Goal: Task Accomplishment & Management: Manage account settings

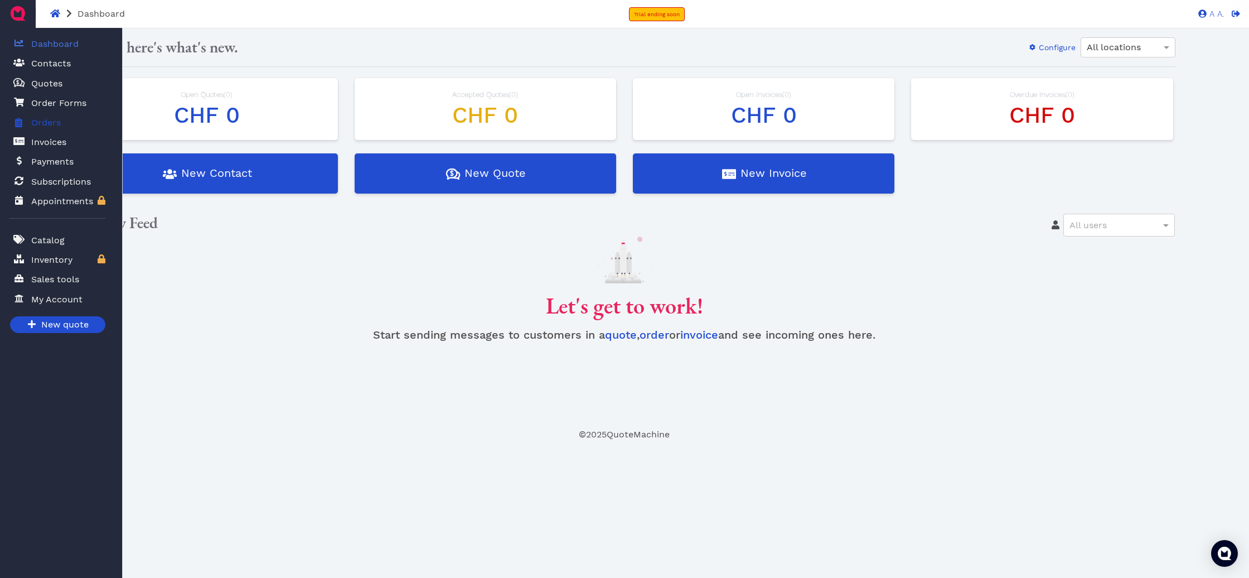
click at [30, 125] on span "Orders" at bounding box center [44, 122] width 34 height 14
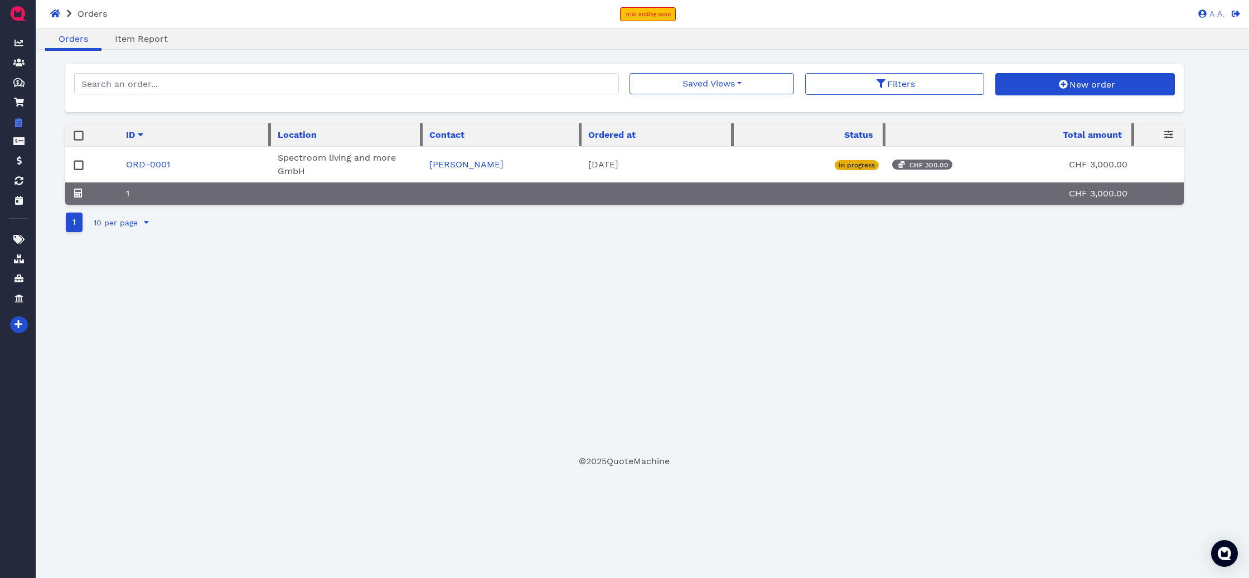
click at [163, 165] on link "ORD-0001" at bounding box center [148, 164] width 44 height 11
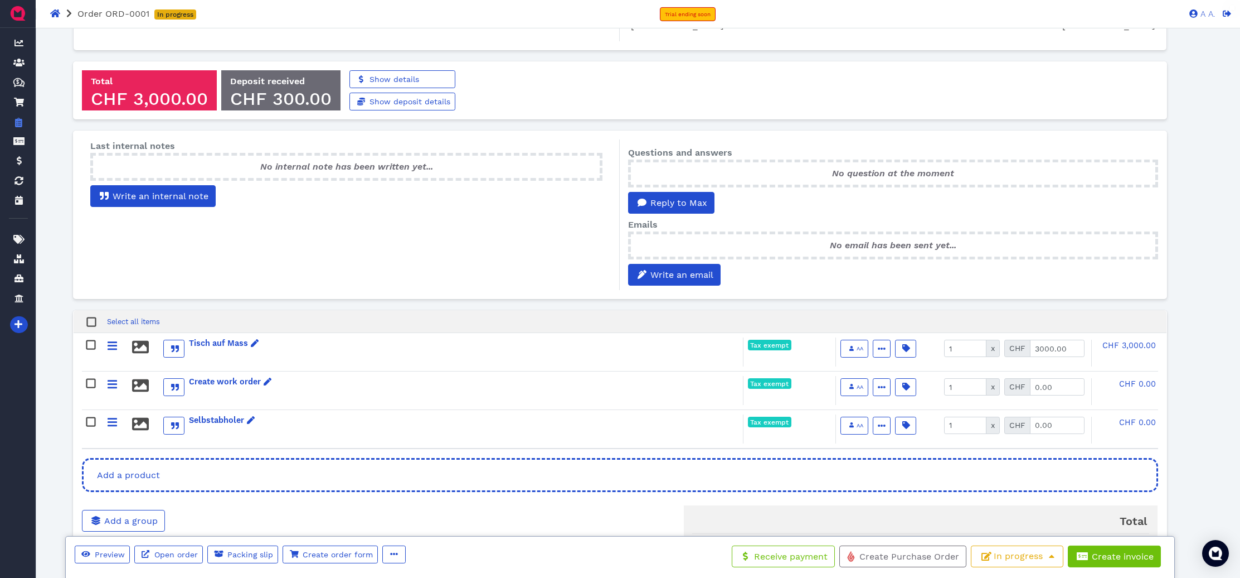
scroll to position [169, 0]
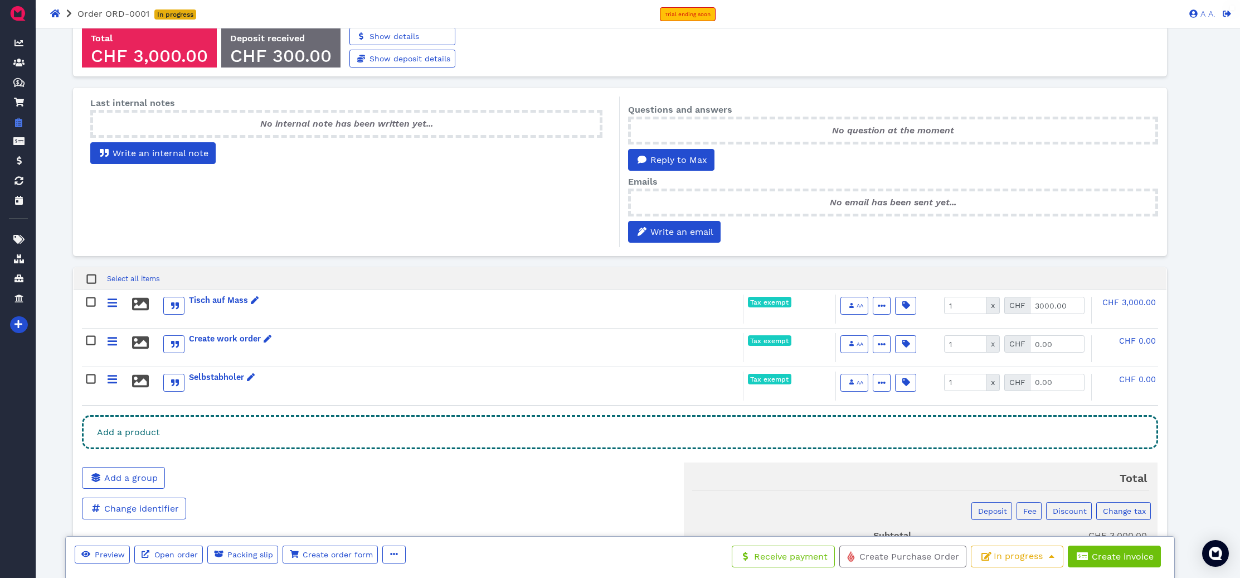
click at [342, 437] on div "Add a product" at bounding box center [620, 432] width 1076 height 34
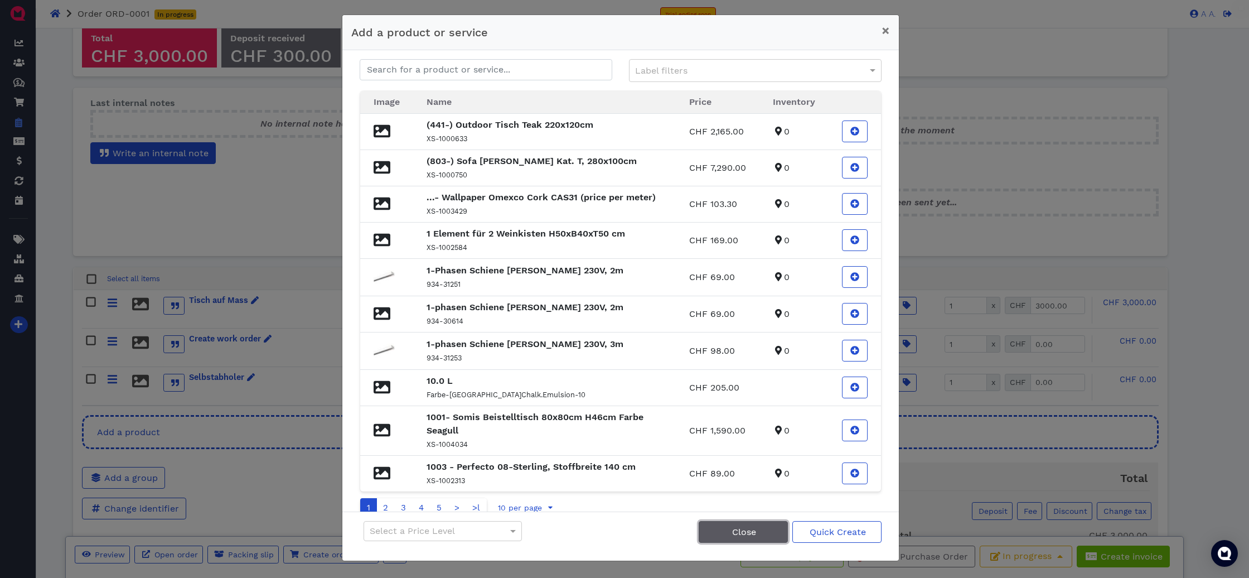
click at [737, 539] on button "Close" at bounding box center [743, 532] width 89 height 22
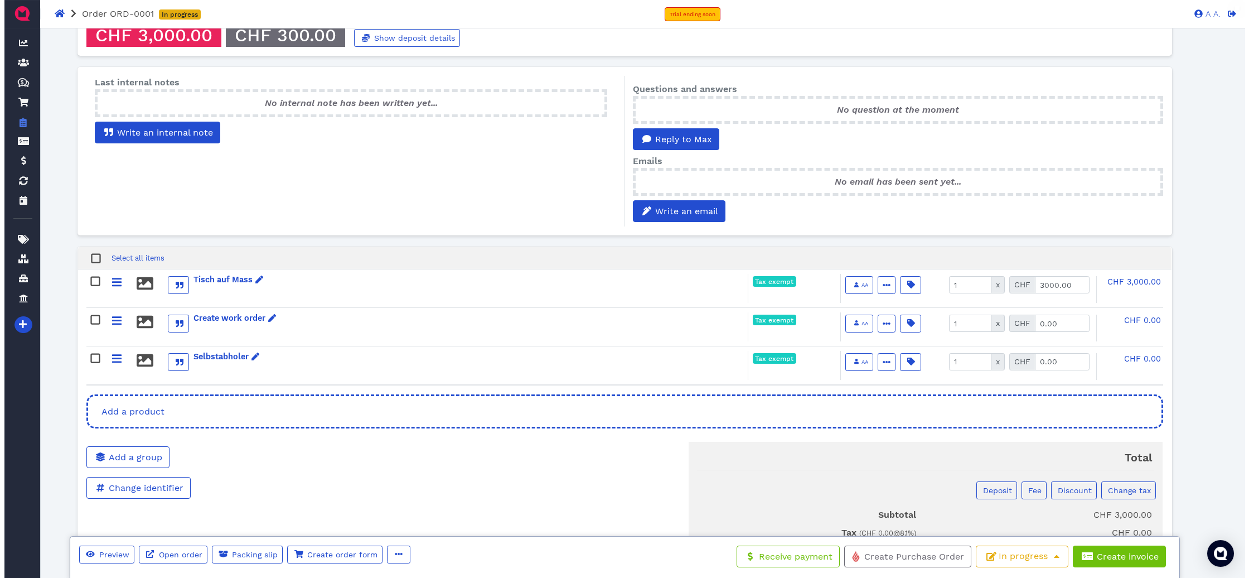
scroll to position [196, 0]
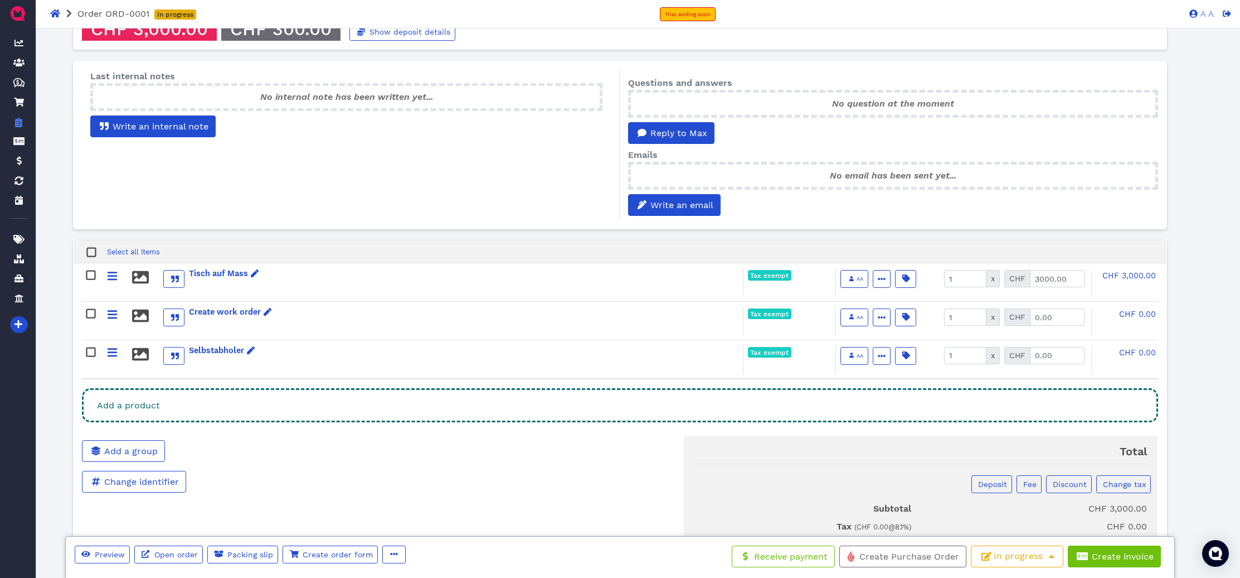
click at [499, 412] on div "Add a product" at bounding box center [620, 405] width 1076 height 34
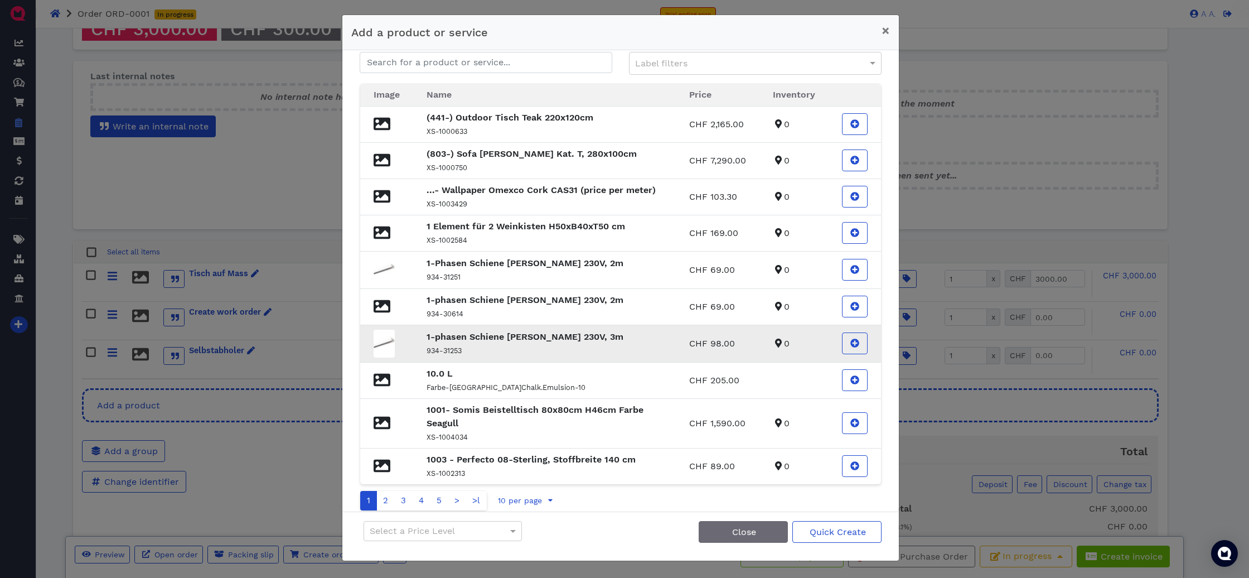
scroll to position [17, 0]
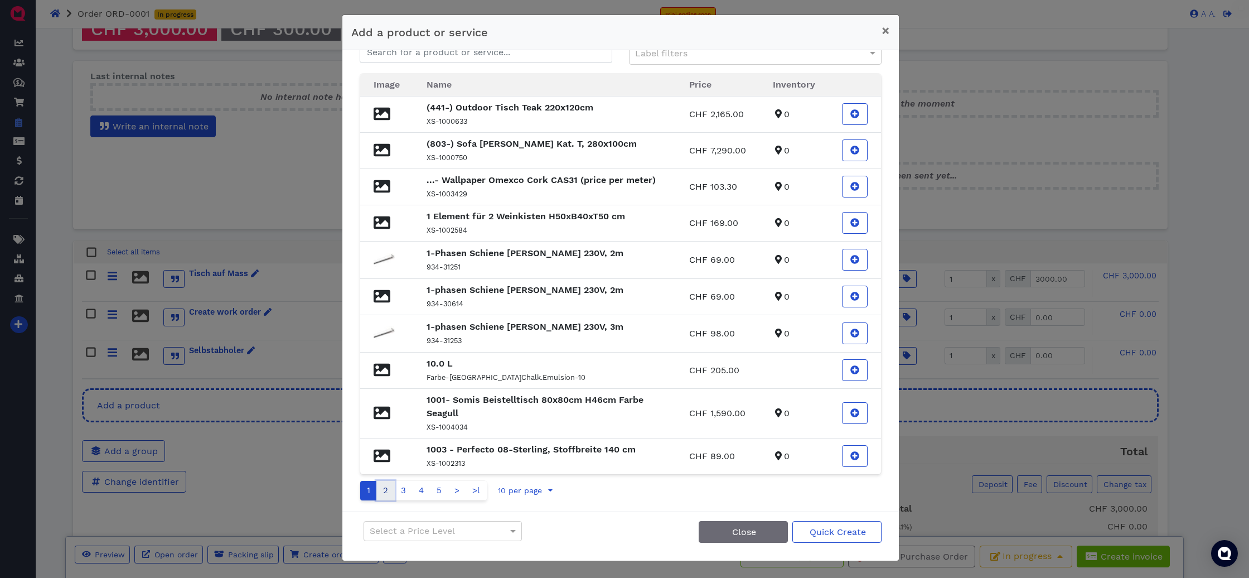
click at [385, 492] on link "2" at bounding box center [385, 491] width 18 height 20
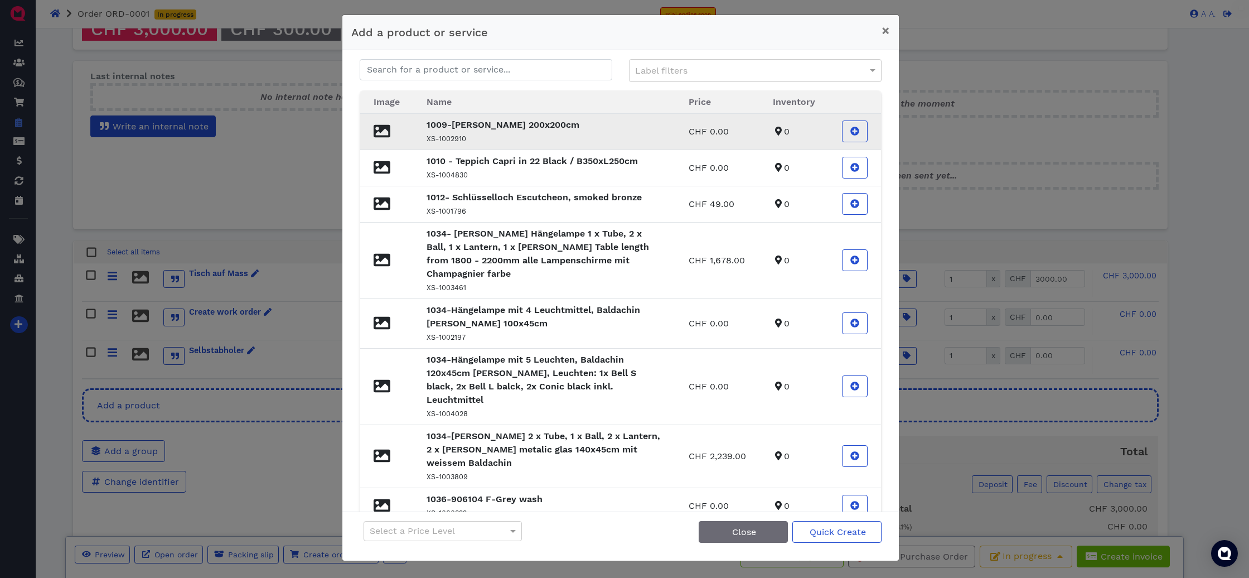
click at [535, 130] on strong "1009-Bett Coleman 200x200cm" at bounding box center [502, 124] width 153 height 11
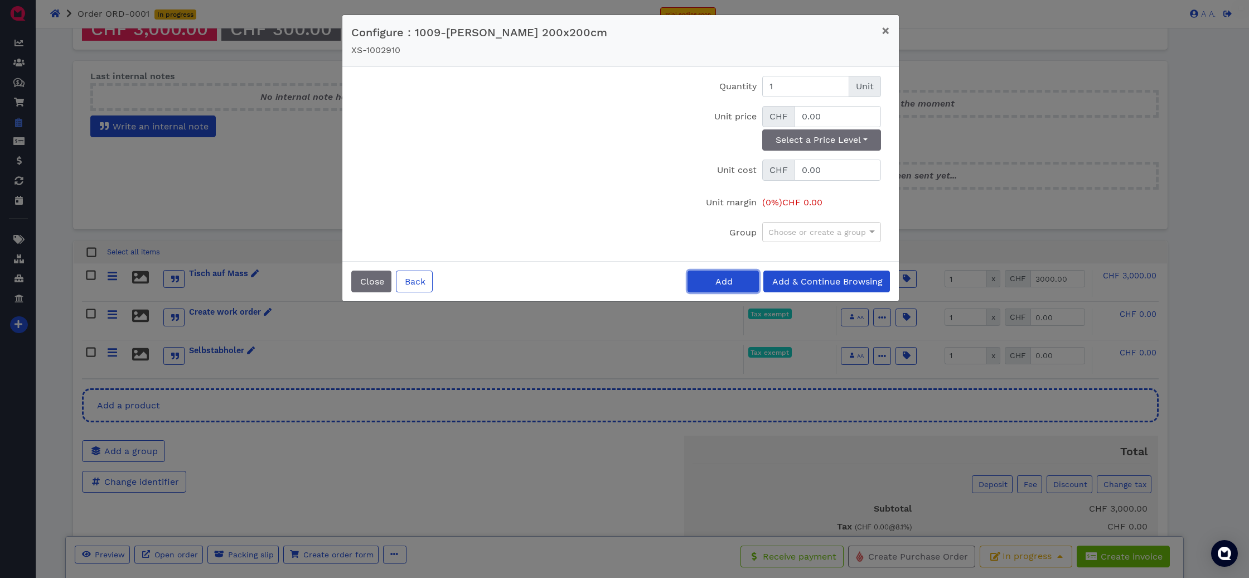
click at [727, 282] on span "Add" at bounding box center [723, 281] width 19 height 11
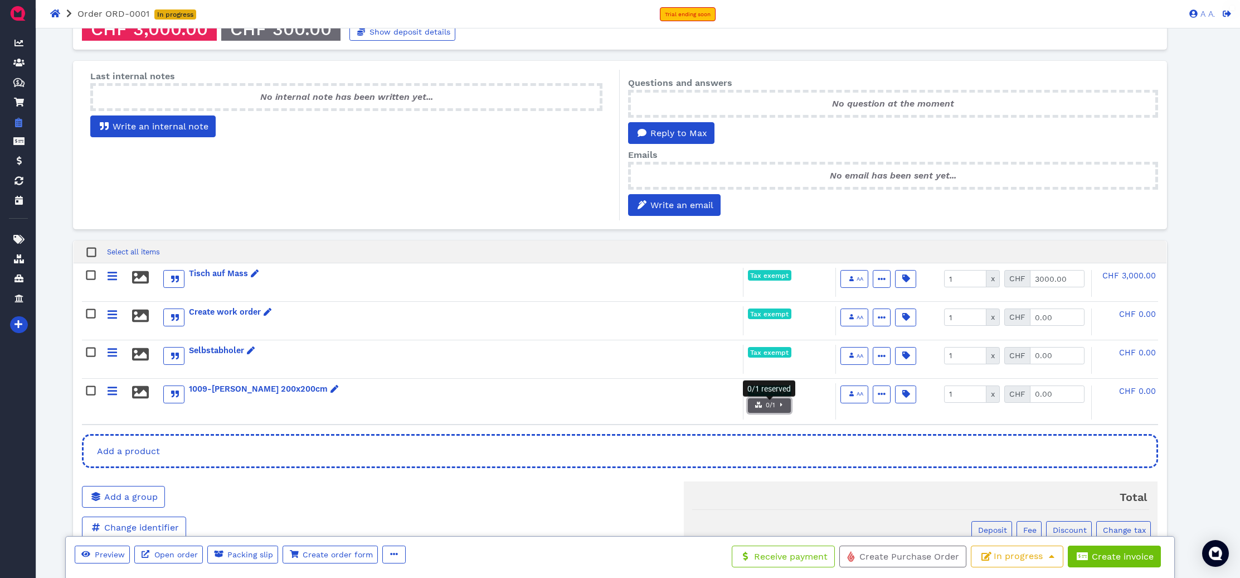
click at [777, 410] on span "button" at bounding box center [780, 405] width 11 height 9
click at [677, 399] on div "1009-Bett Coleman 200x200cm" at bounding box center [413, 401] width 658 height 37
click at [938, 563] on button "Create Purchase Order" at bounding box center [903, 556] width 127 height 22
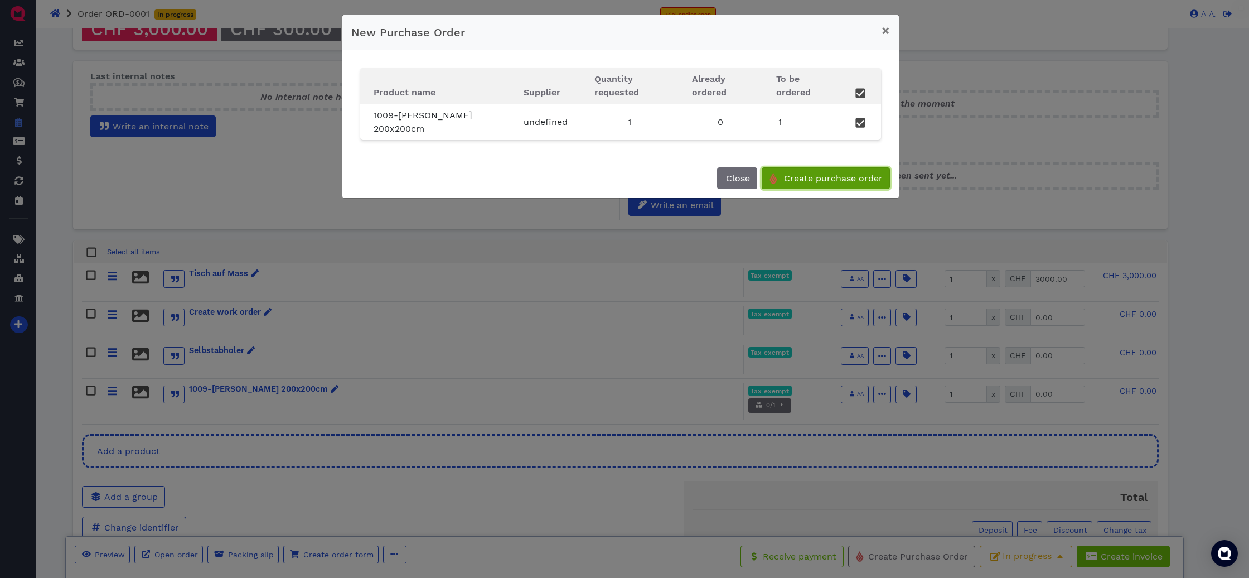
click at [822, 182] on span "Create purchase order" at bounding box center [832, 178] width 100 height 11
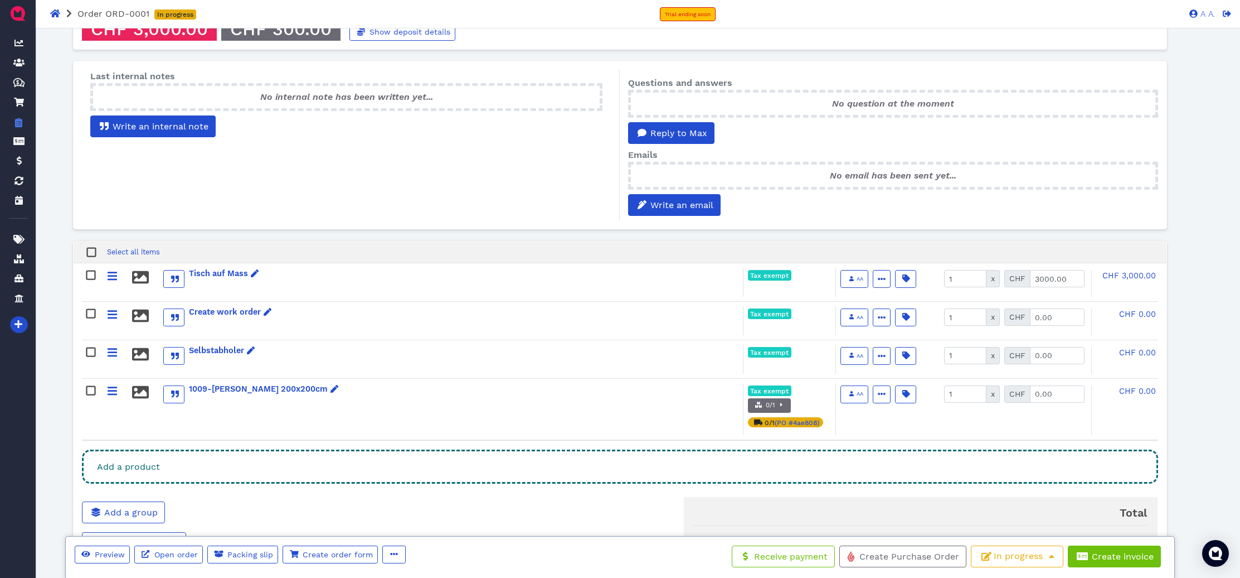
click at [549, 473] on div "Add a product" at bounding box center [620, 466] width 1076 height 34
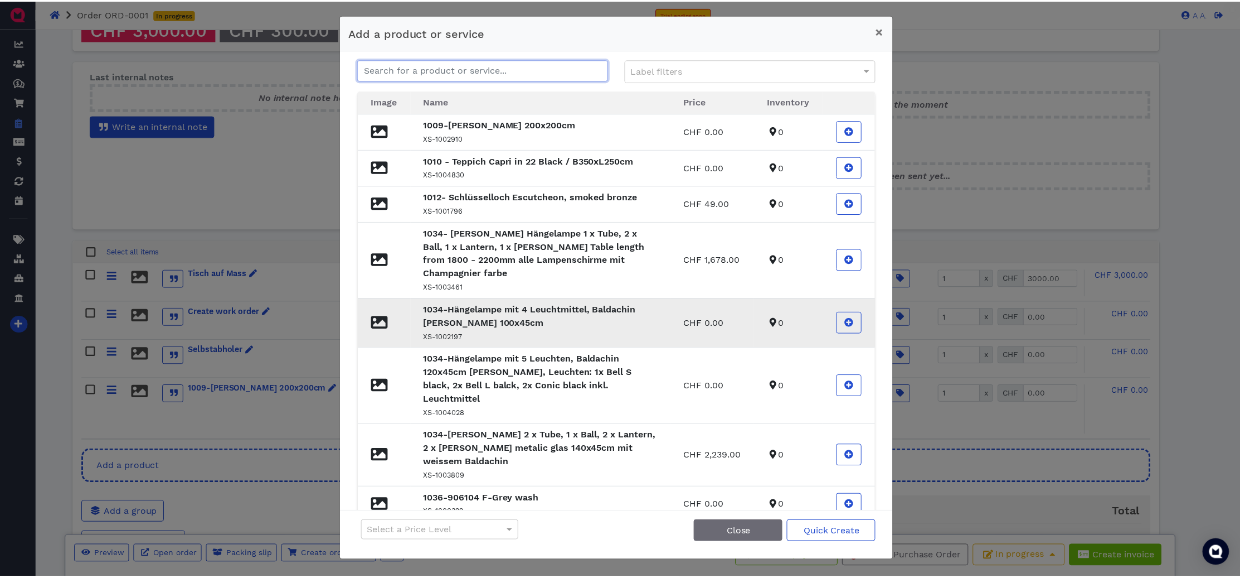
scroll to position [135, 0]
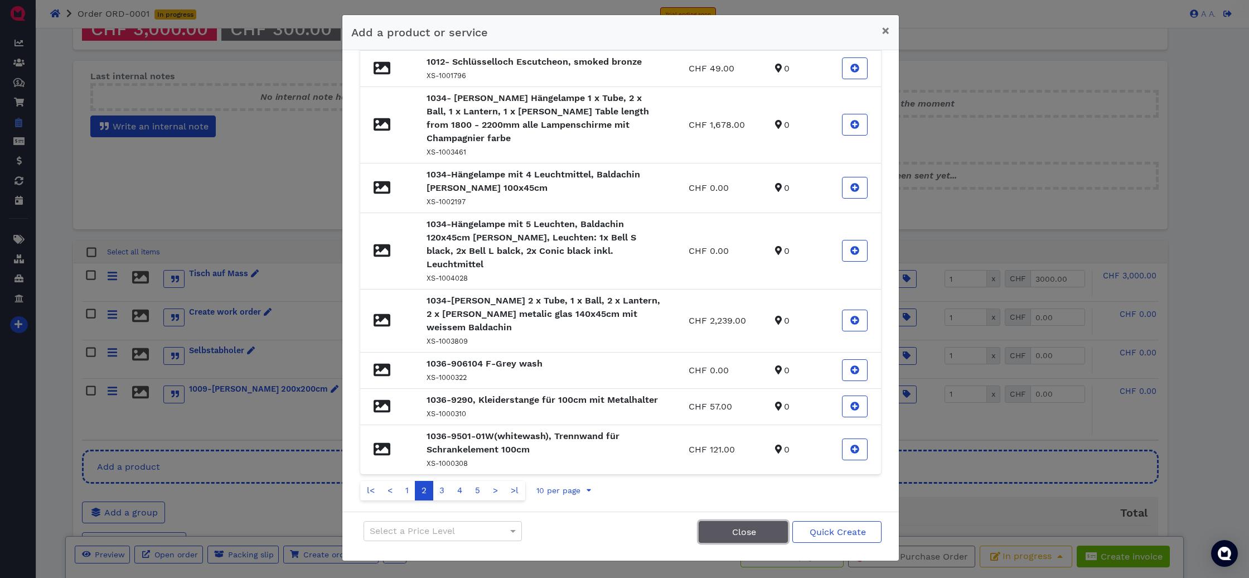
click at [759, 535] on button "Close" at bounding box center [743, 532] width 89 height 22
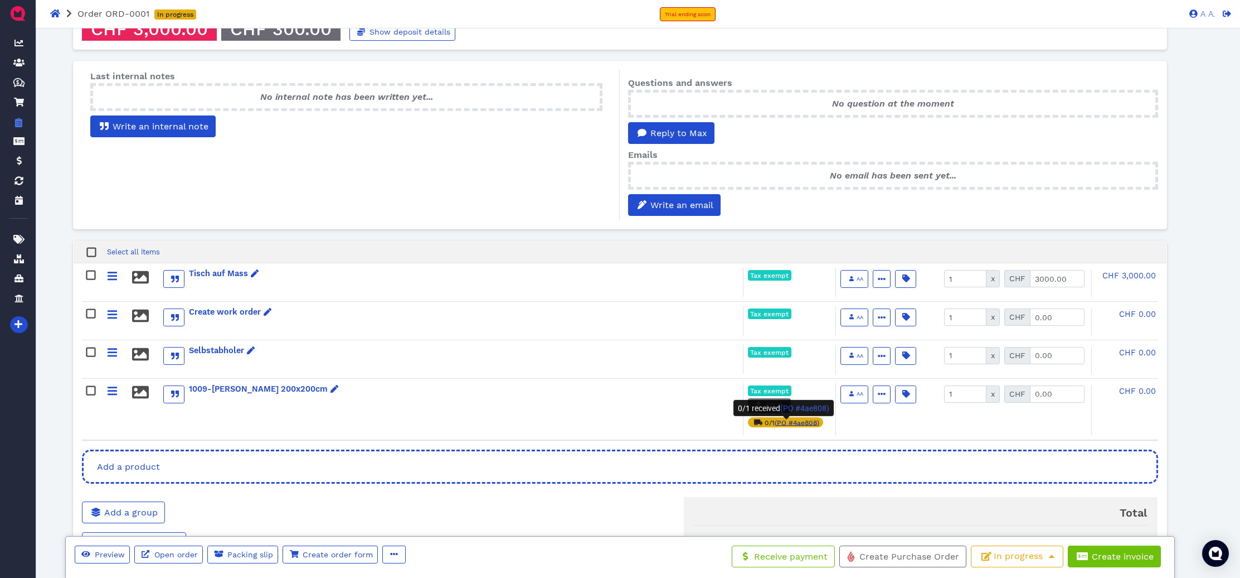
click at [812, 426] on span "PO #4ae808" at bounding box center [797, 422] width 40 height 8
click at [689, 265] on div "Tisch auf Mass Tax exempt AA Active Included Taxable Hide price Tax 8.1 % Assig…" at bounding box center [620, 282] width 1076 height 38
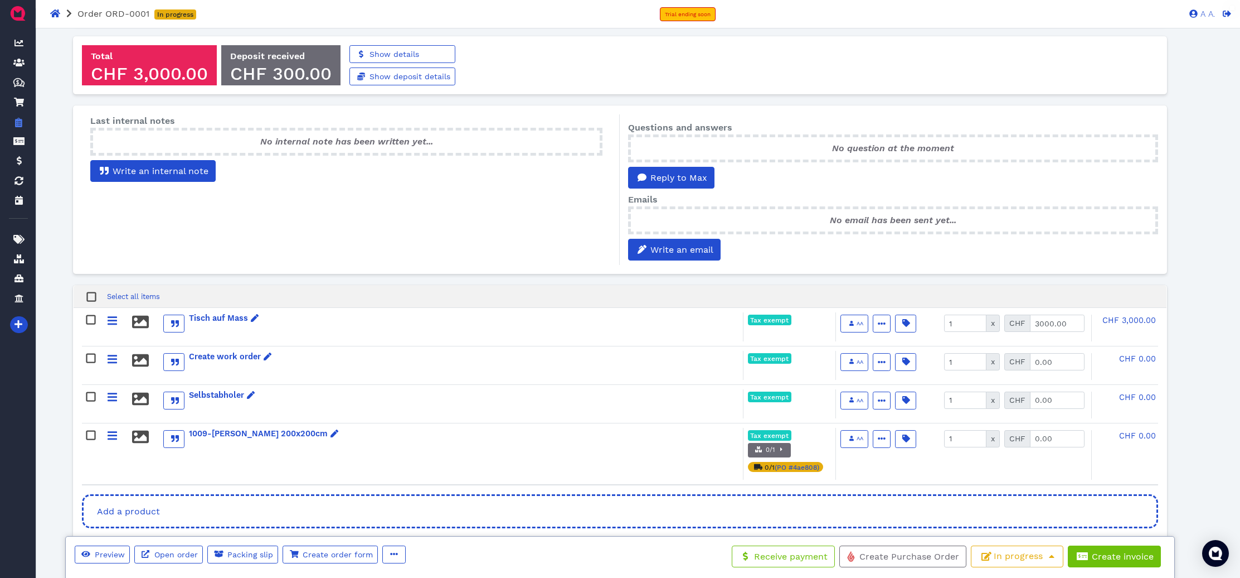
scroll to position [0, 0]
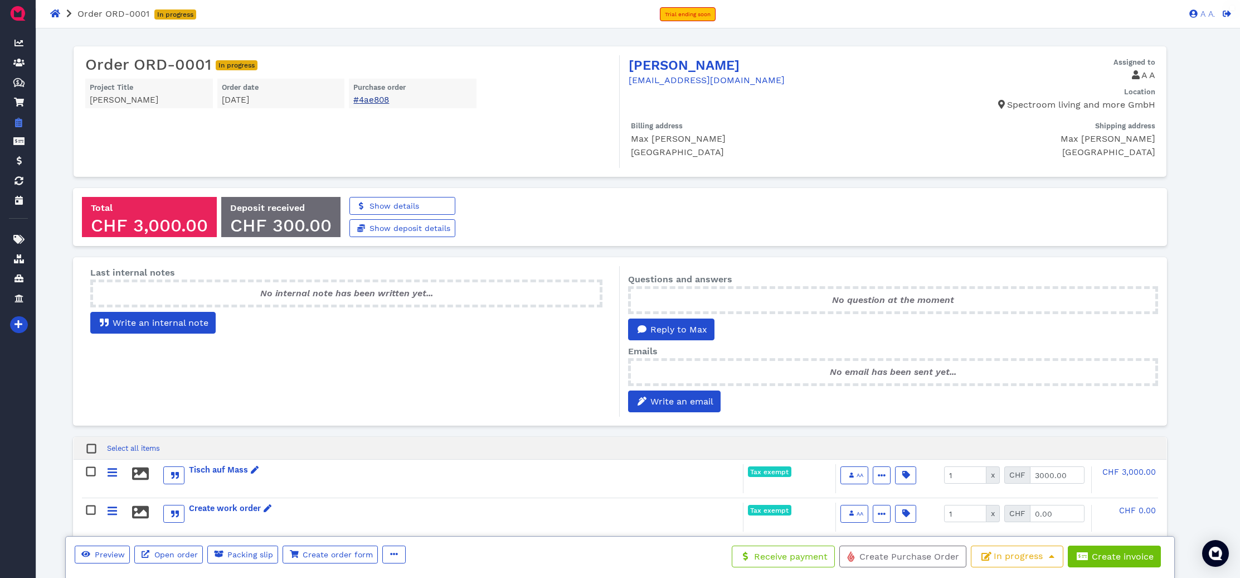
click at [368, 101] on link "# 4ae808" at bounding box center [371, 100] width 36 height 10
click at [384, 100] on link "# 4ae808" at bounding box center [371, 100] width 36 height 10
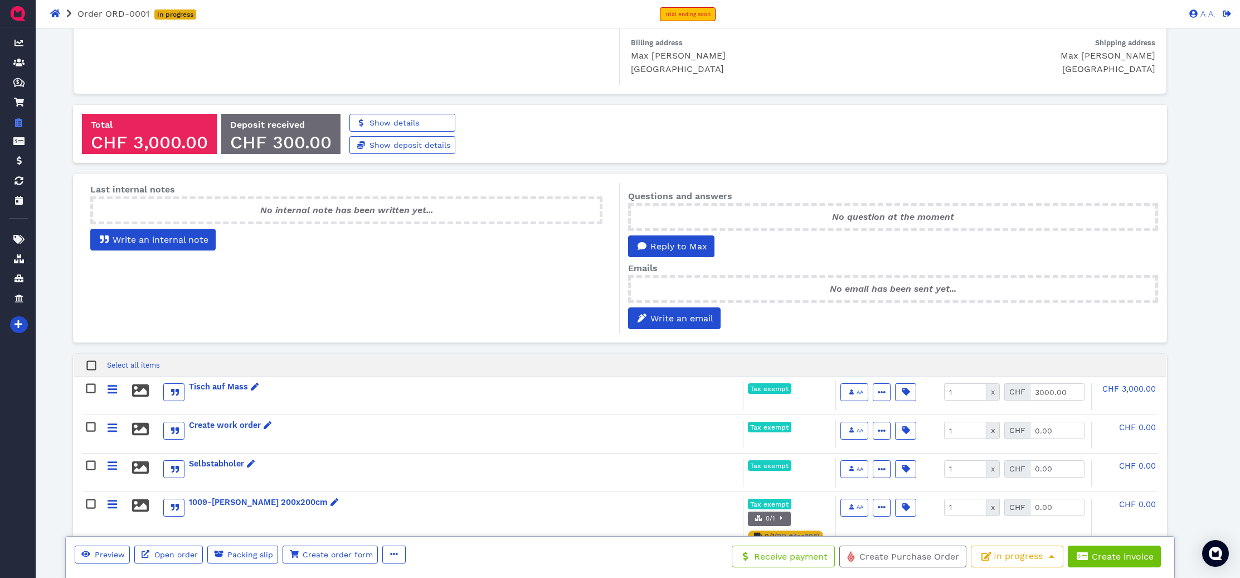
scroll to position [223, 0]
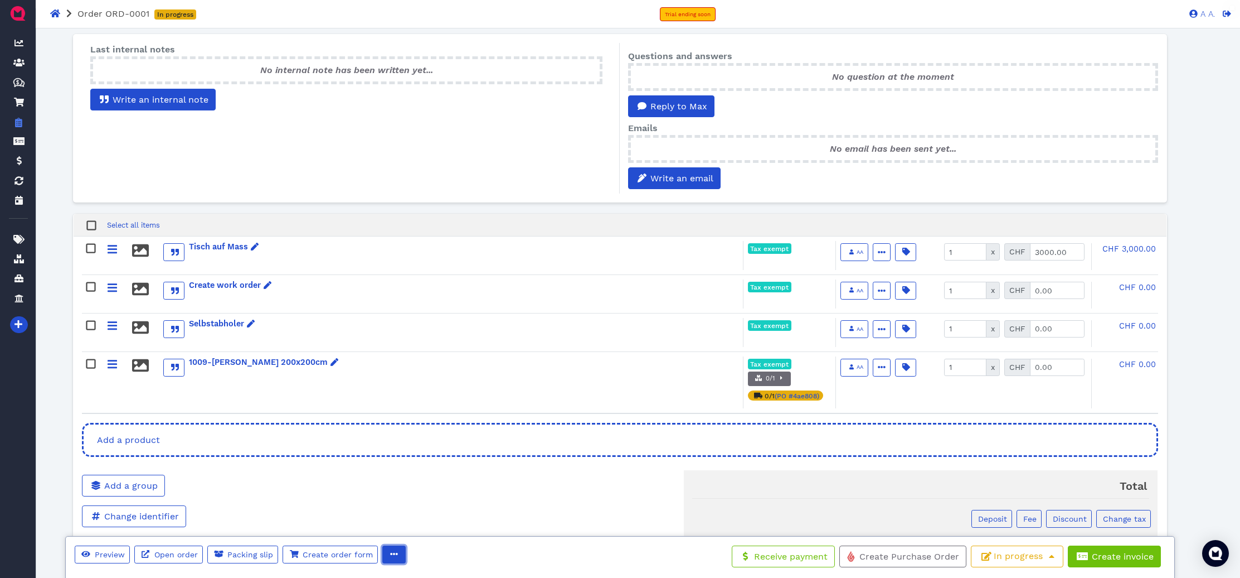
click at [387, 559] on button "button" at bounding box center [393, 554] width 23 height 18
click at [420, 511] on span "Edit" at bounding box center [414, 513] width 17 height 11
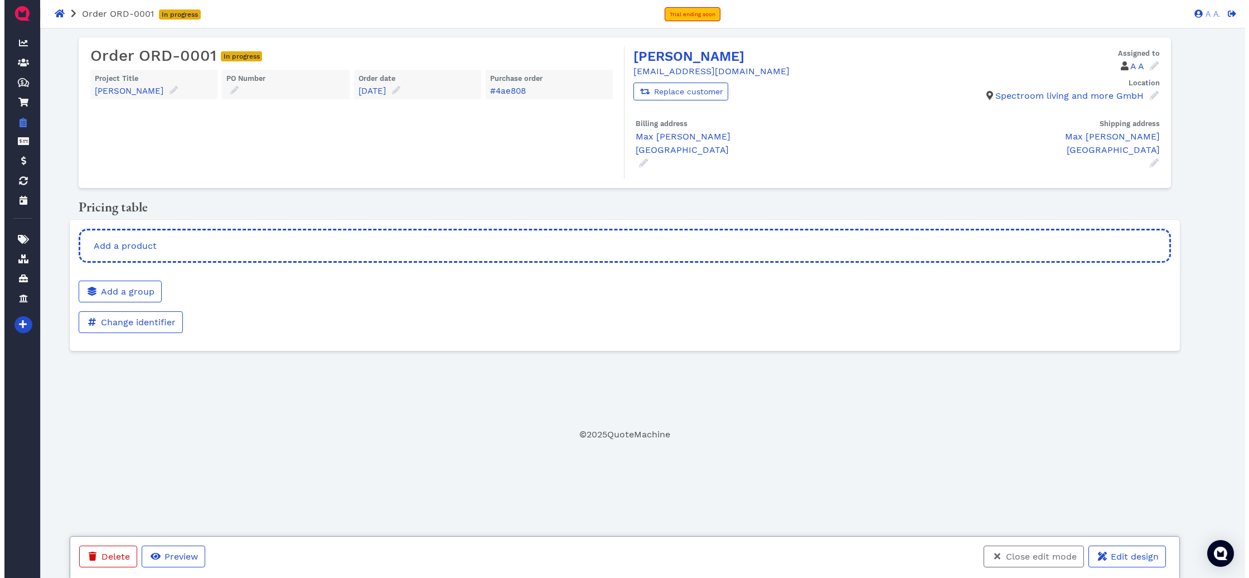
scroll to position [0, 0]
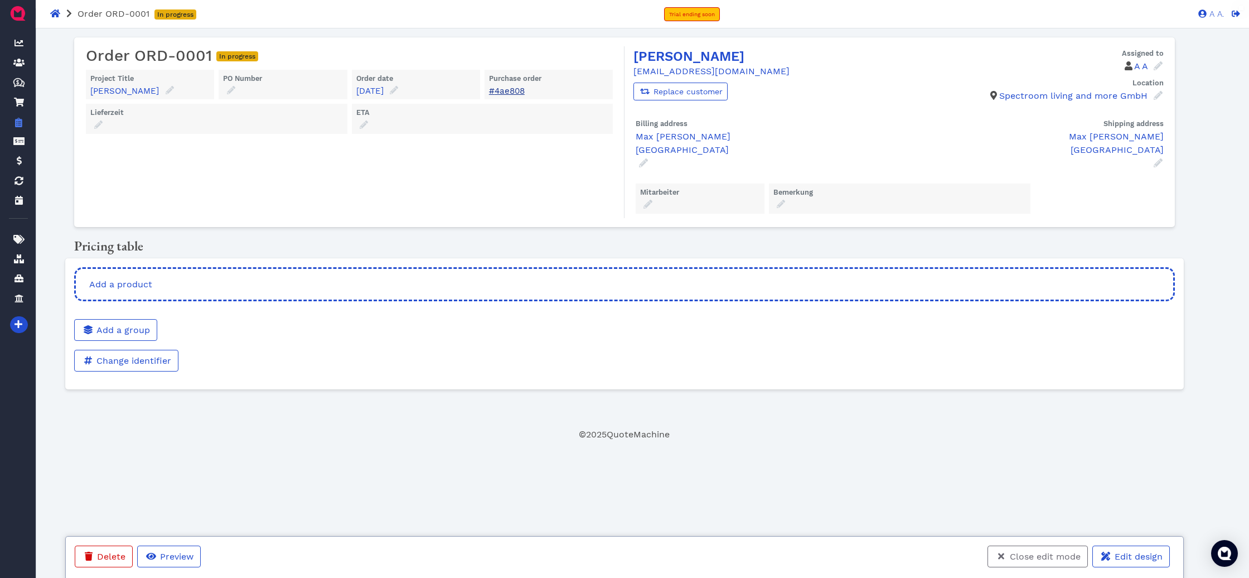
click at [505, 89] on link "# 4ae808" at bounding box center [507, 91] width 36 height 10
click at [227, 91] on icon at bounding box center [231, 90] width 8 height 8
click at [234, 153] on button at bounding box center [240, 149] width 21 height 18
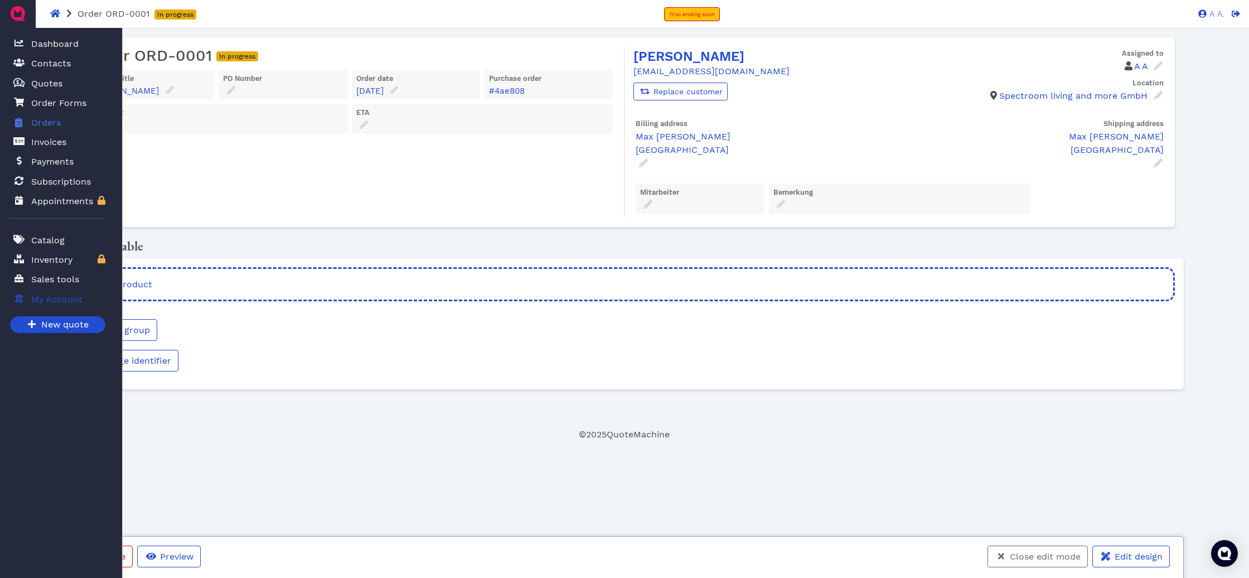
click at [21, 298] on icon at bounding box center [19, 298] width 8 height 8
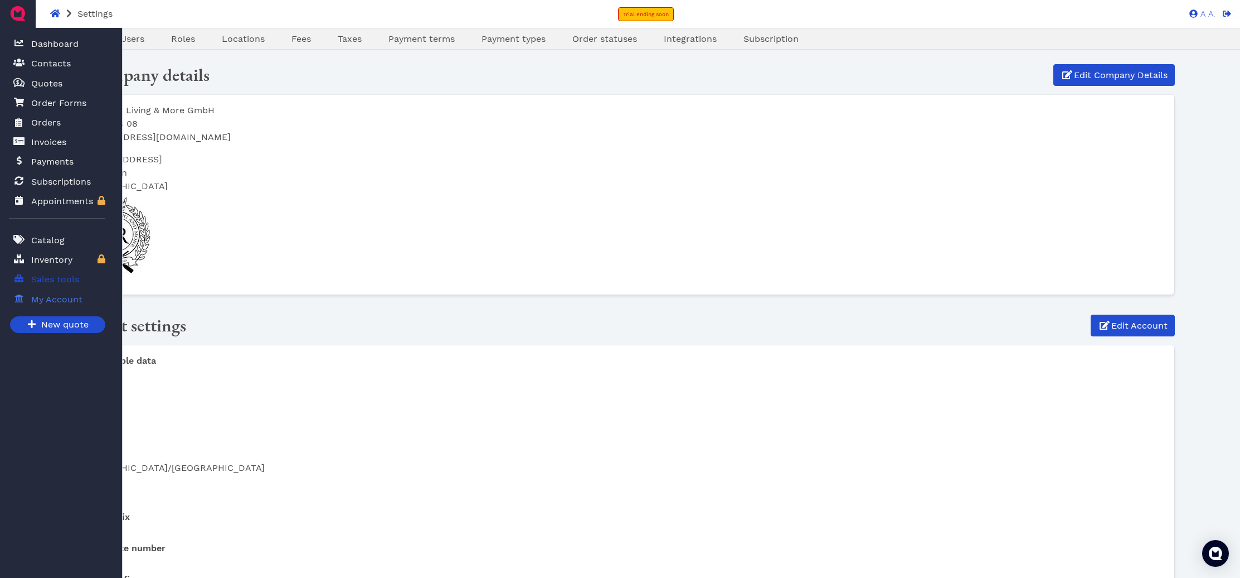
click at [22, 274] on span at bounding box center [18, 279] width 11 height 14
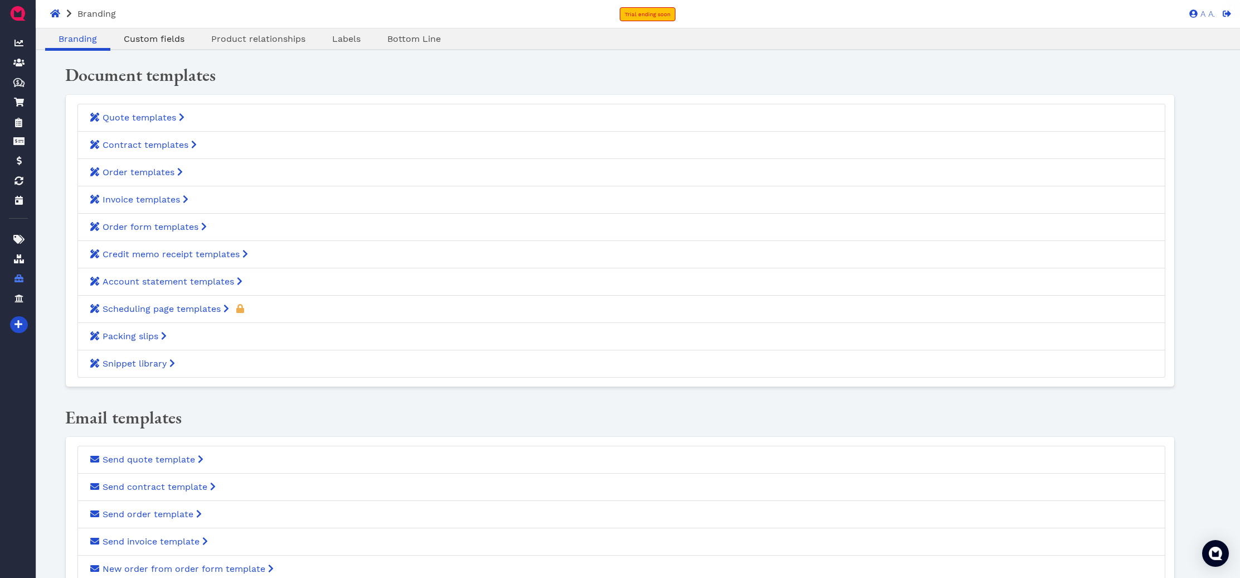
click at [164, 37] on span "Custom fields" at bounding box center [154, 38] width 61 height 11
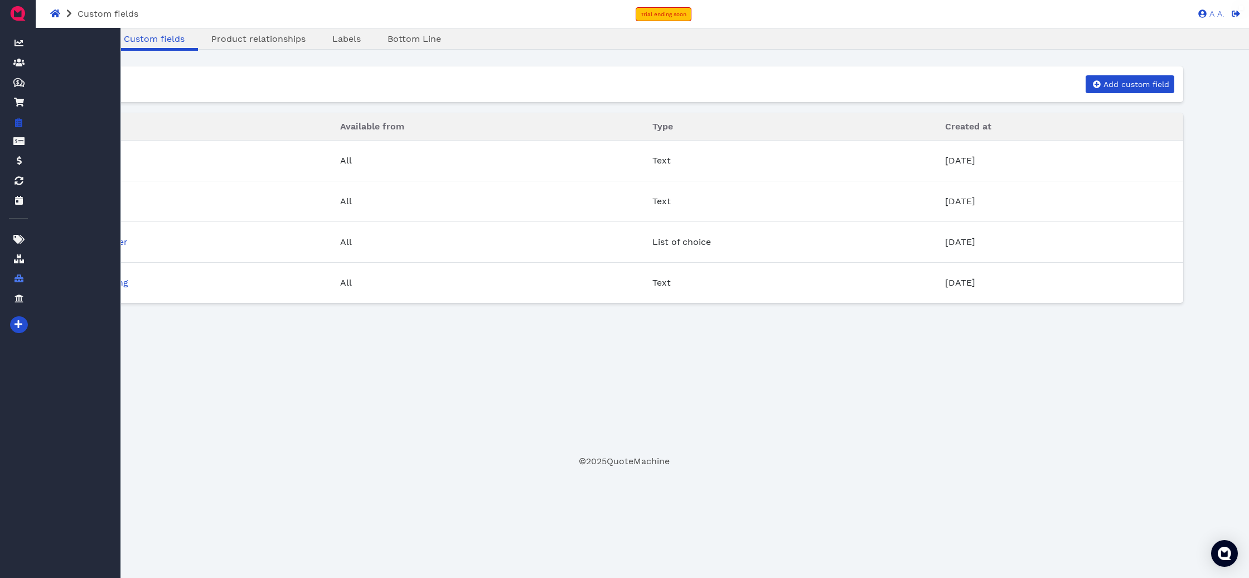
click at [0, 0] on span "Orders" at bounding box center [0, 0] width 0 height 0
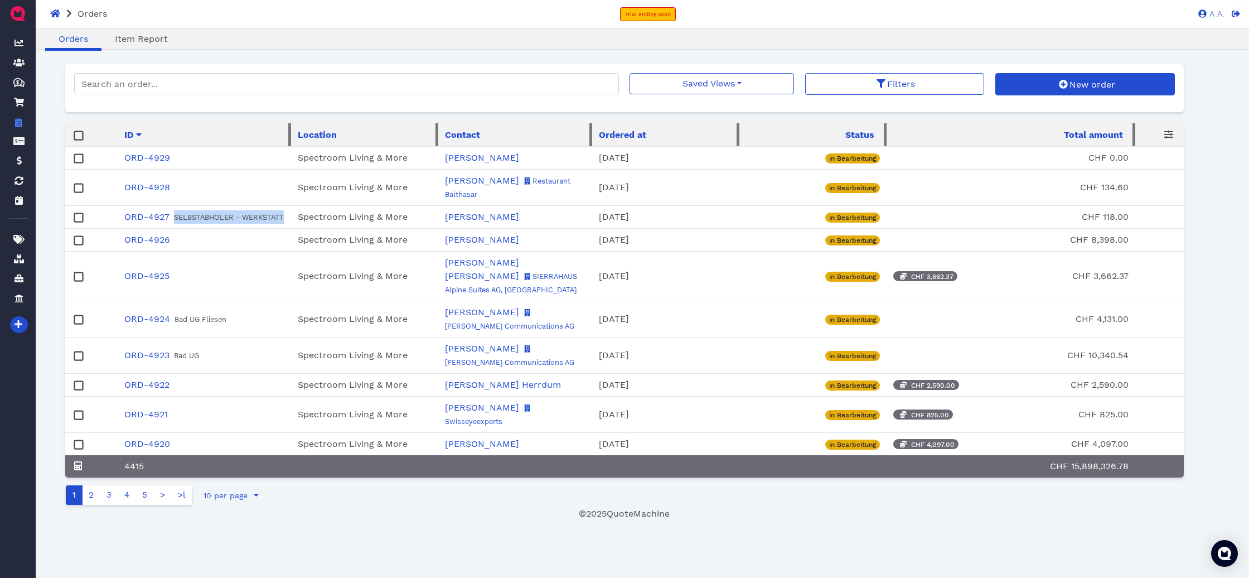
drag, startPoint x: 172, startPoint y: 218, endPoint x: 293, endPoint y: 220, distance: 120.4
click at [292, 220] on td "ORD-4927 SELBSTABHOLER - WERKSTATT" at bounding box center [205, 217] width 174 height 23
click at [215, 218] on small "SELBSTABHOLER - WERKSTATT" at bounding box center [229, 217] width 110 height 8
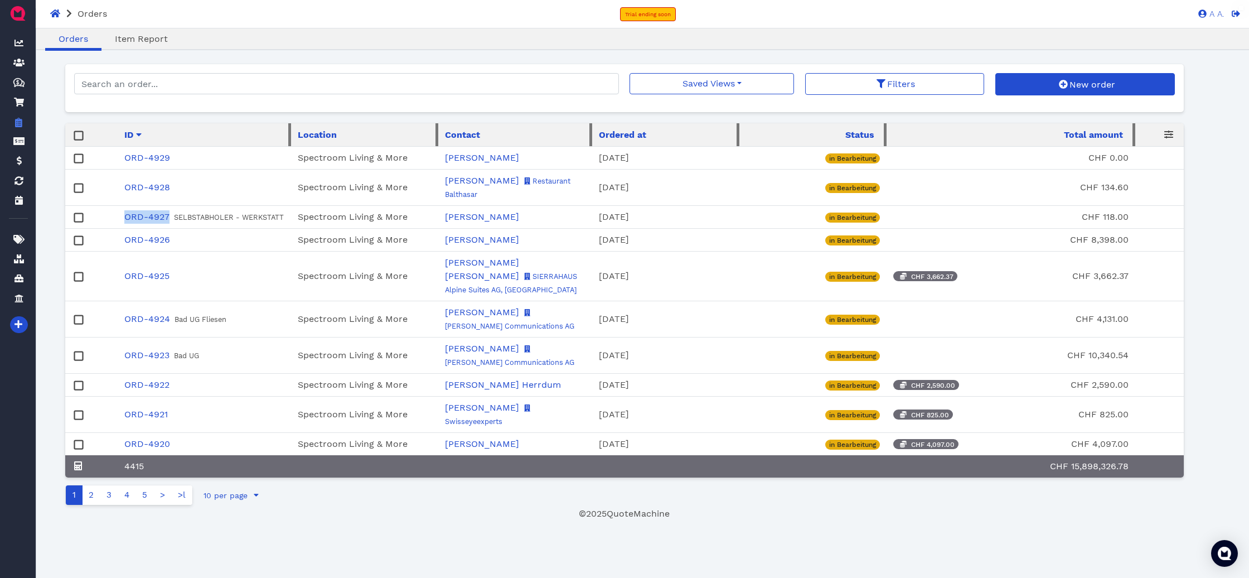
click at [227, 221] on small "SELBSTABHOLER - WERKSTATT" at bounding box center [229, 217] width 110 height 8
drag, startPoint x: 172, startPoint y: 319, endPoint x: 232, endPoint y: 322, distance: 60.8
click at [232, 322] on td "ORD-4924 Bad UG Fliesen" at bounding box center [205, 319] width 174 height 36
click at [210, 321] on small "Bad UG Fliesen" at bounding box center [200, 319] width 52 height 8
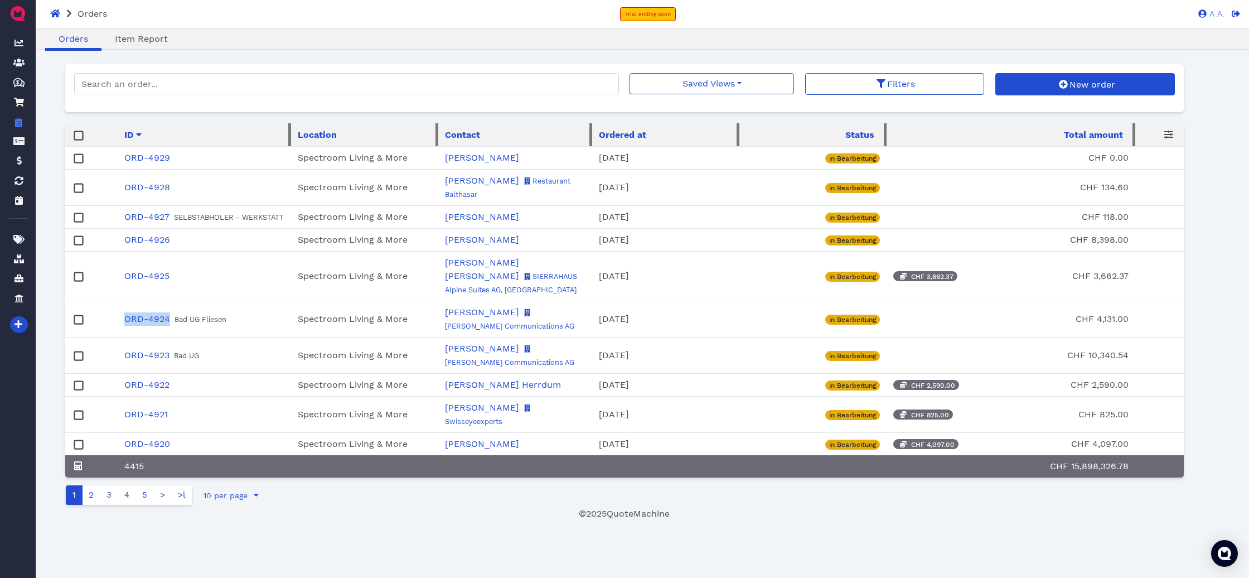
click at [210, 321] on small "Bad UG Fliesen" at bounding box center [200, 319] width 52 height 8
click at [181, 321] on small "Bad UG Fliesen" at bounding box center [200, 319] width 52 height 8
drag, startPoint x: 173, startPoint y: 321, endPoint x: 231, endPoint y: 323, distance: 58.0
click at [231, 323] on td "ORD-4924 Bad UG Fliesen" at bounding box center [205, 319] width 174 height 36
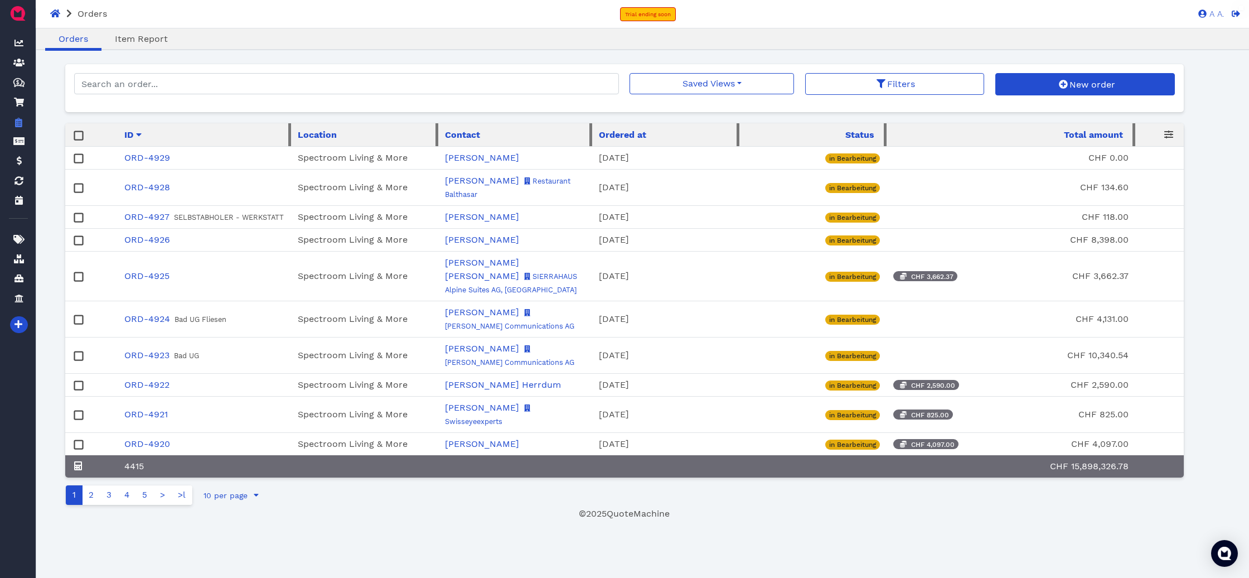
click at [196, 219] on small "SELBSTABHOLER - WERKSTATT" at bounding box center [229, 217] width 110 height 8
click at [222, 220] on small "SELBSTABHOLER - WERKSTATT" at bounding box center [229, 217] width 110 height 8
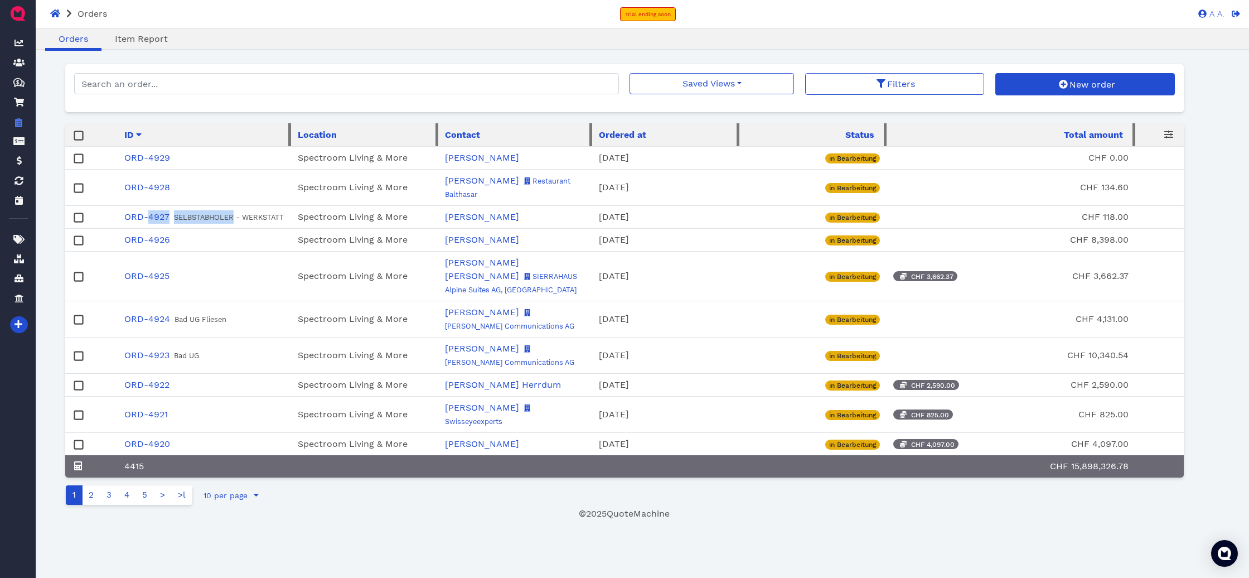
click at [211, 219] on small "SELBSTABHOLER - WERKSTATT" at bounding box center [229, 217] width 110 height 8
drag, startPoint x: 173, startPoint y: 219, endPoint x: 284, endPoint y: 220, distance: 111.0
click at [284, 220] on td "ORD-4927 SELBSTABHOLER - WERKSTATT" at bounding box center [205, 217] width 174 height 23
click at [263, 218] on small "SELBSTABHOLER - WERKSTATT" at bounding box center [229, 217] width 110 height 8
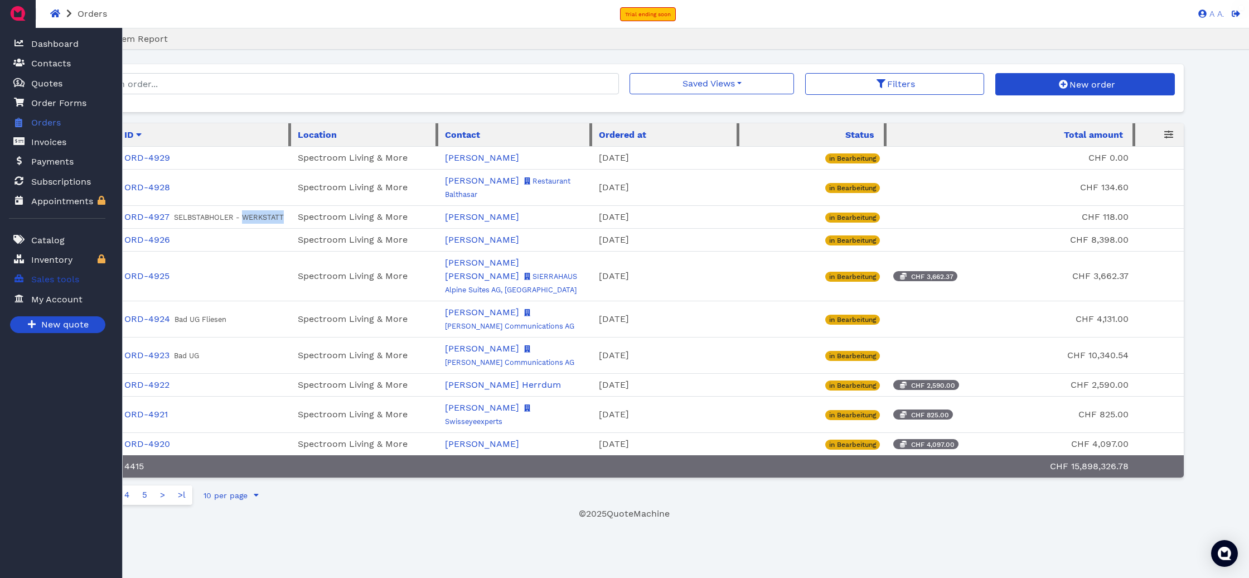
click at [28, 280] on span "Sales tools" at bounding box center [53, 279] width 52 height 14
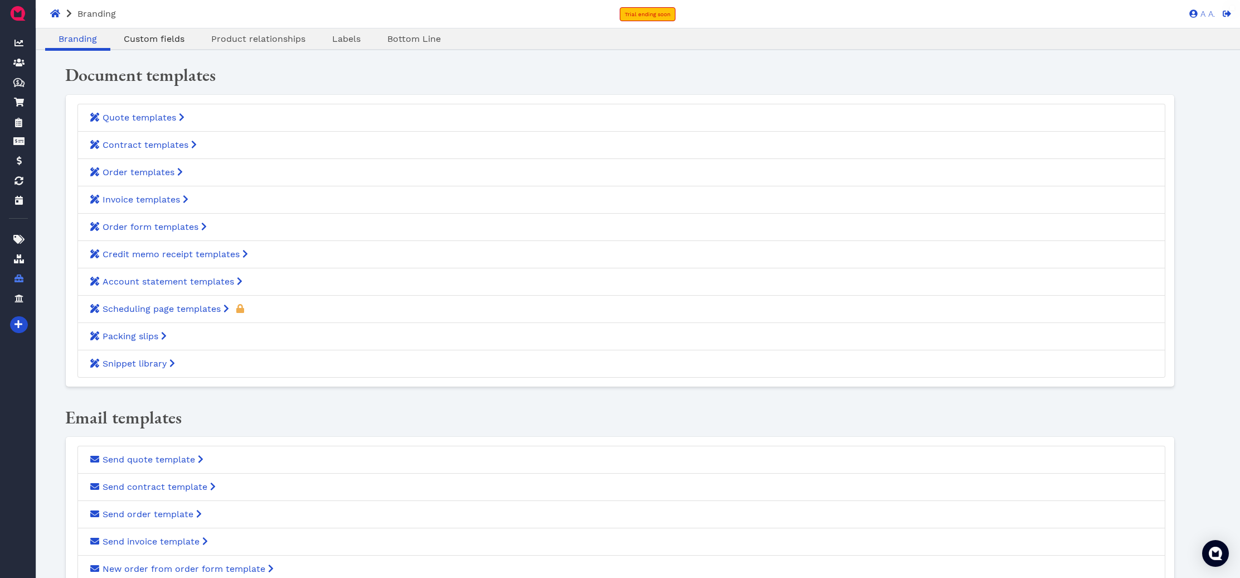
click at [177, 35] on span "Custom fields" at bounding box center [154, 38] width 61 height 11
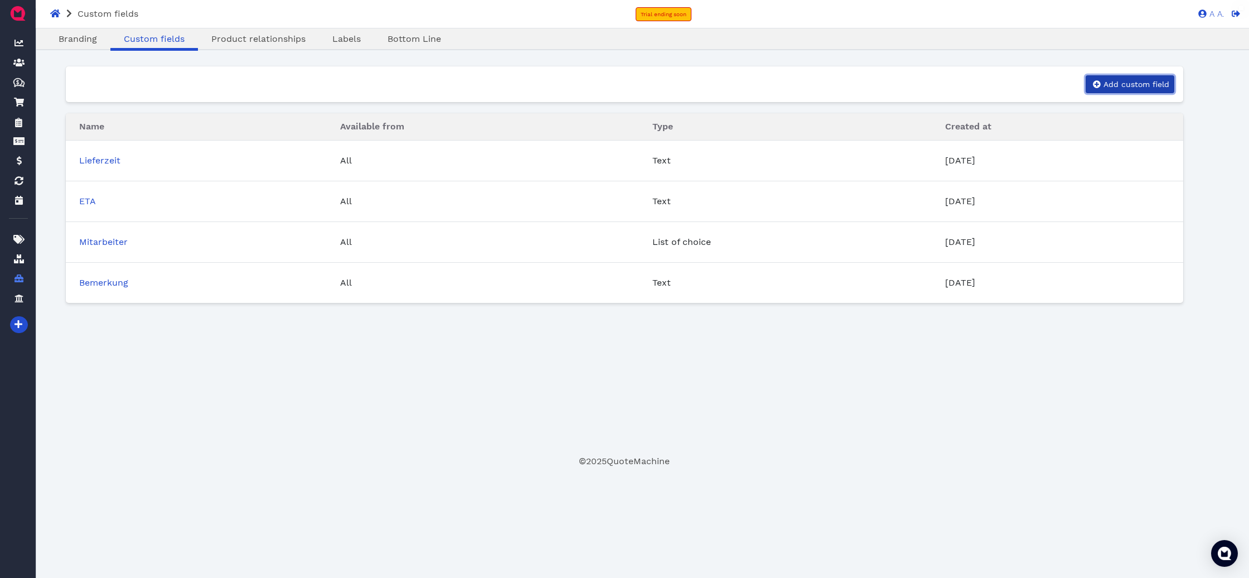
click at [1094, 83] on icon at bounding box center [1097, 84] width 8 height 8
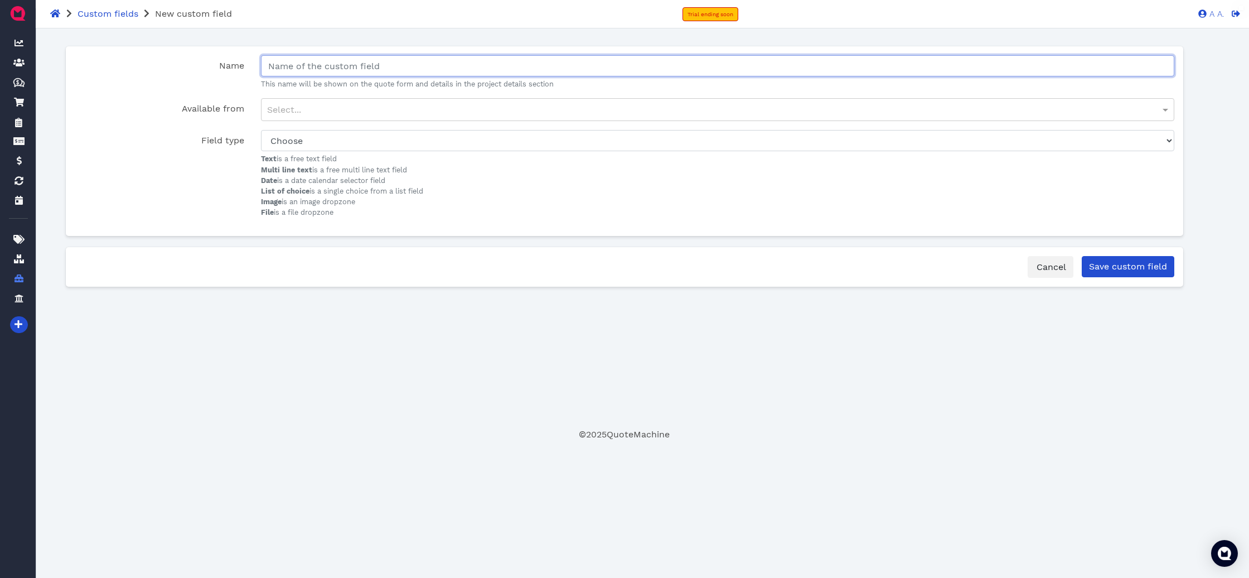
click at [293, 59] on input "Name" at bounding box center [717, 65] width 913 height 21
type input "Test"
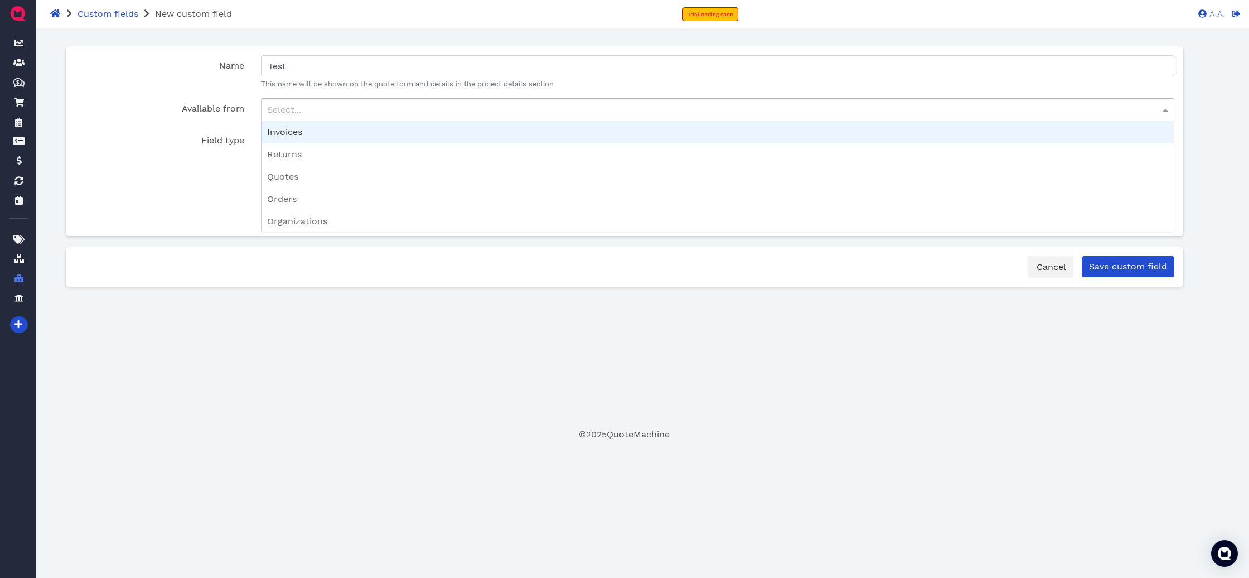
click at [293, 105] on div "Select..." at bounding box center [717, 110] width 912 height 22
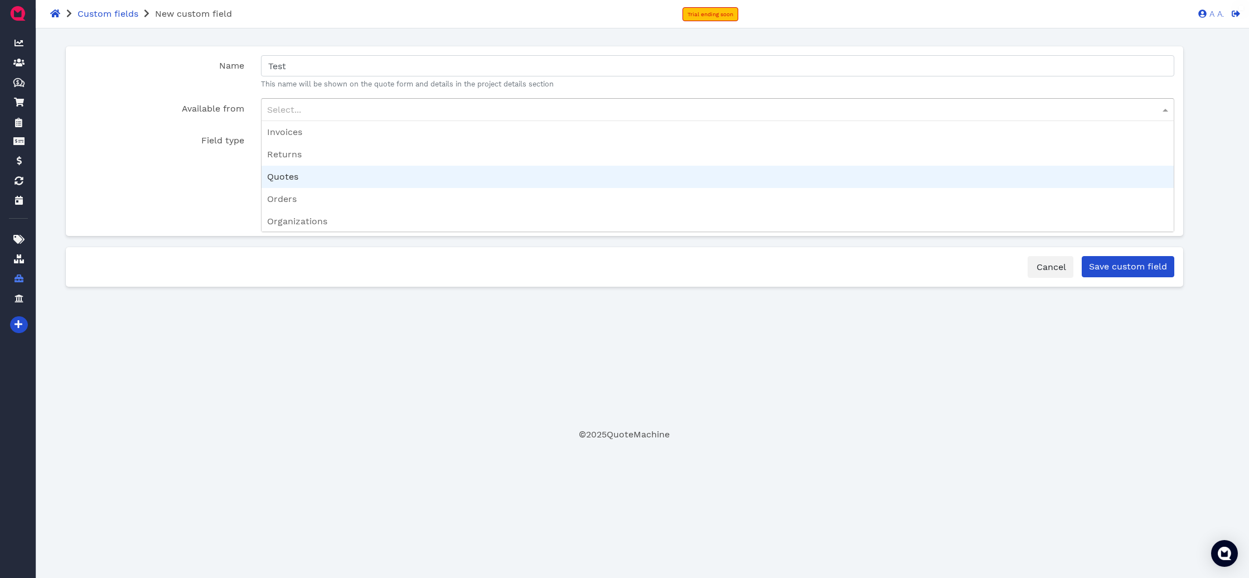
click at [193, 154] on label "Field type" at bounding box center [159, 174] width 186 height 88
click at [261, 151] on select "Choose Text Multi line text Date List of choice Image File" at bounding box center [717, 140] width 913 height 21
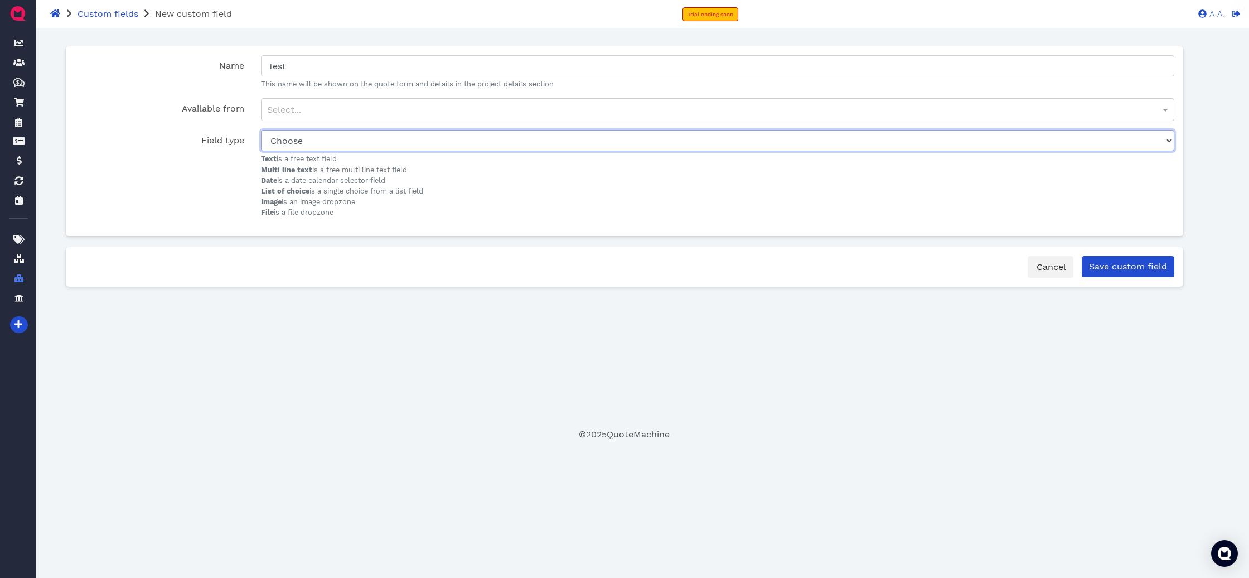
select select "text"
click option "Text" at bounding box center [0, 0] width 0 height 0
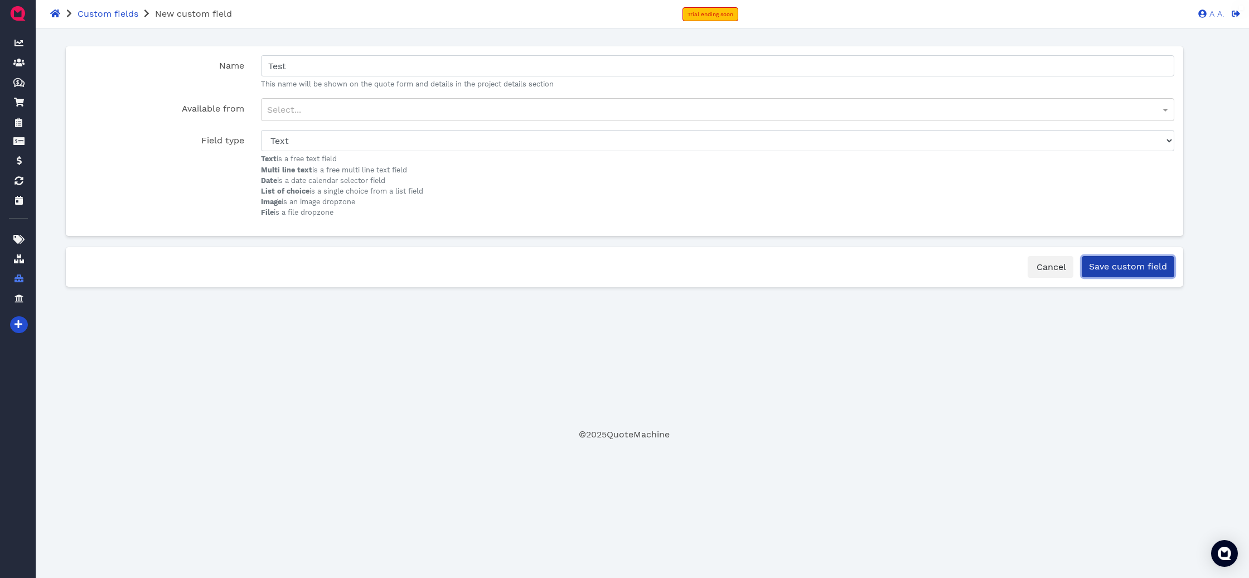
click at [1153, 271] on input "Save custom field" at bounding box center [1128, 266] width 93 height 21
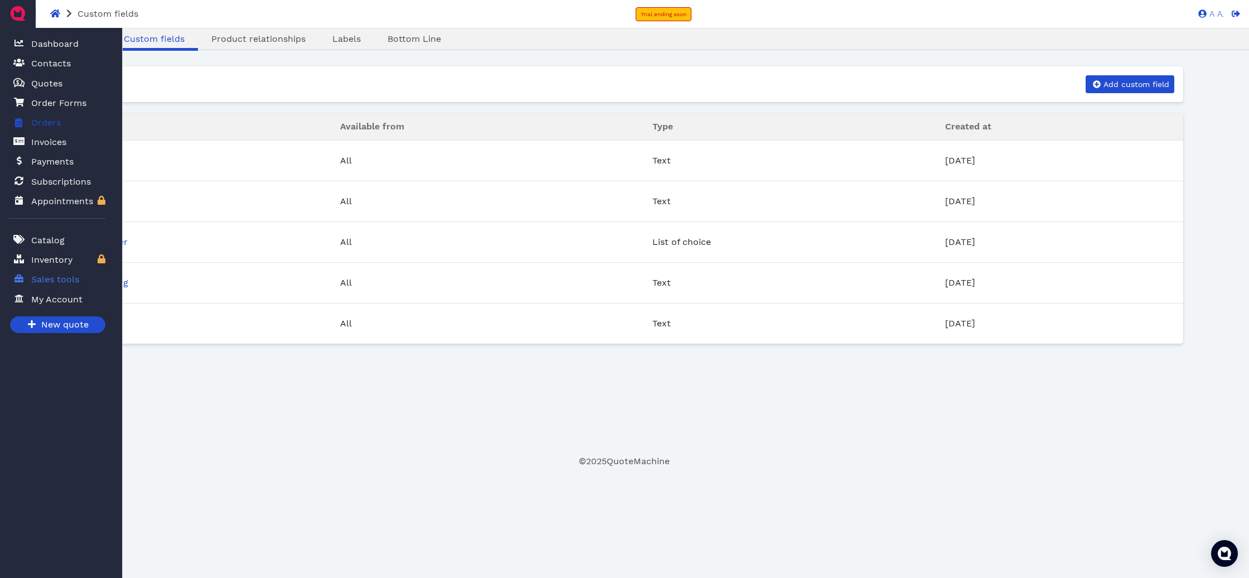
click at [11, 121] on link "Orders" at bounding box center [57, 122] width 96 height 23
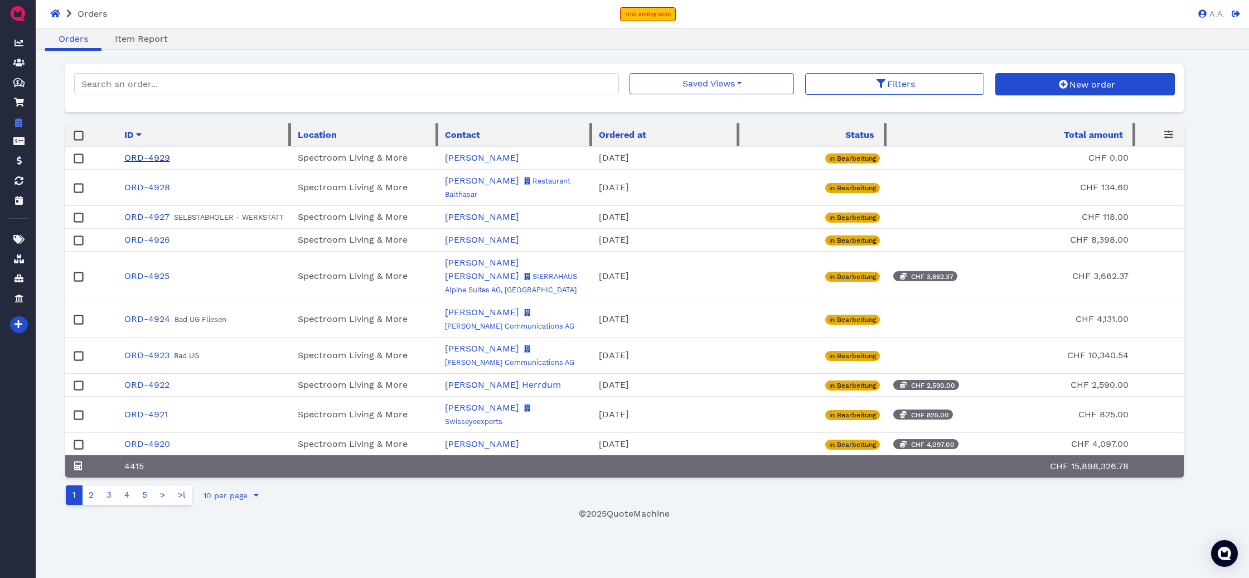
click at [158, 158] on link "ORD-4929" at bounding box center [147, 157] width 46 height 11
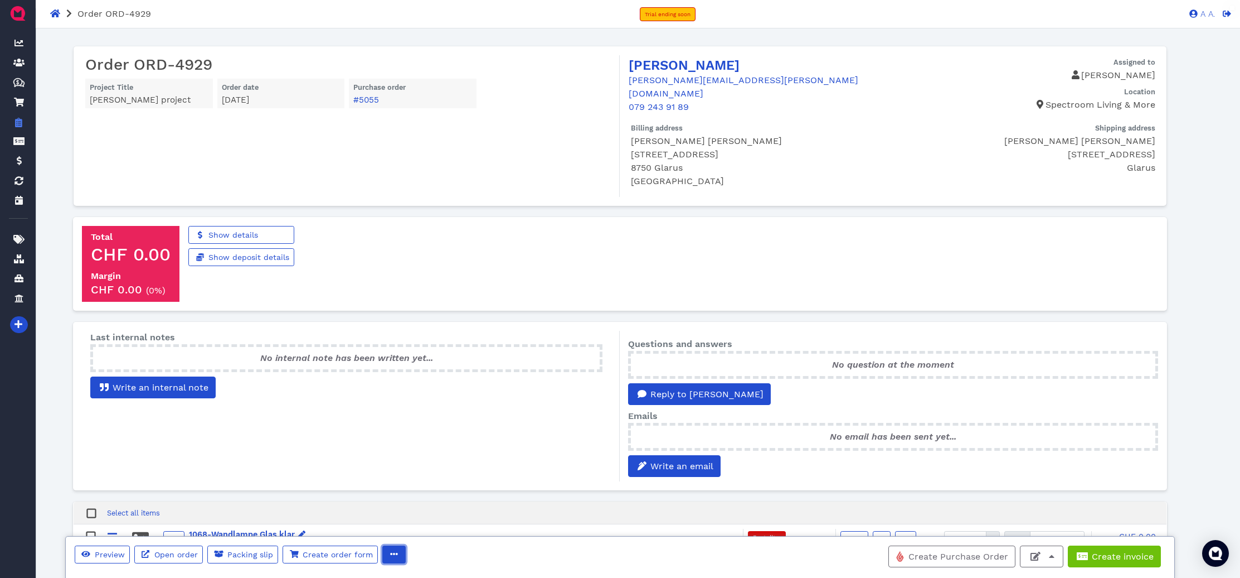
drag, startPoint x: 385, startPoint y: 550, endPoint x: 397, endPoint y: 547, distance: 12.7
click at [387, 550] on span "button" at bounding box center [392, 555] width 11 height 12
click at [409, 515] on span "Edit" at bounding box center [414, 513] width 17 height 11
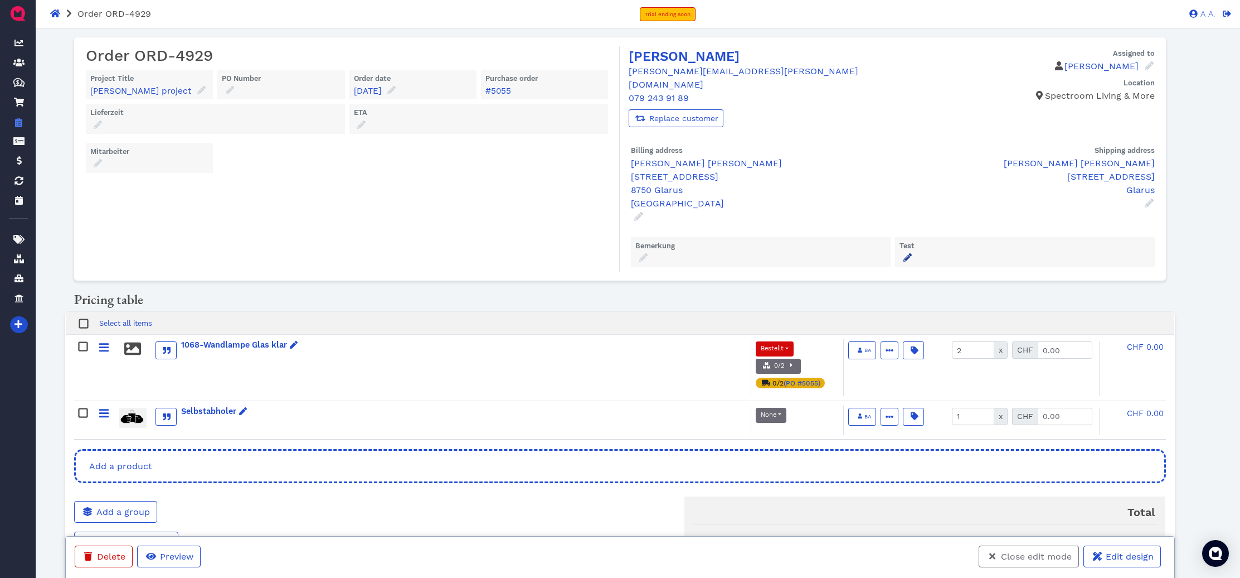
click at [907, 253] on icon at bounding box center [908, 257] width 8 height 8
click at [921, 280] on input "text" at bounding box center [1018, 290] width 223 height 21
type input "adfasdf"
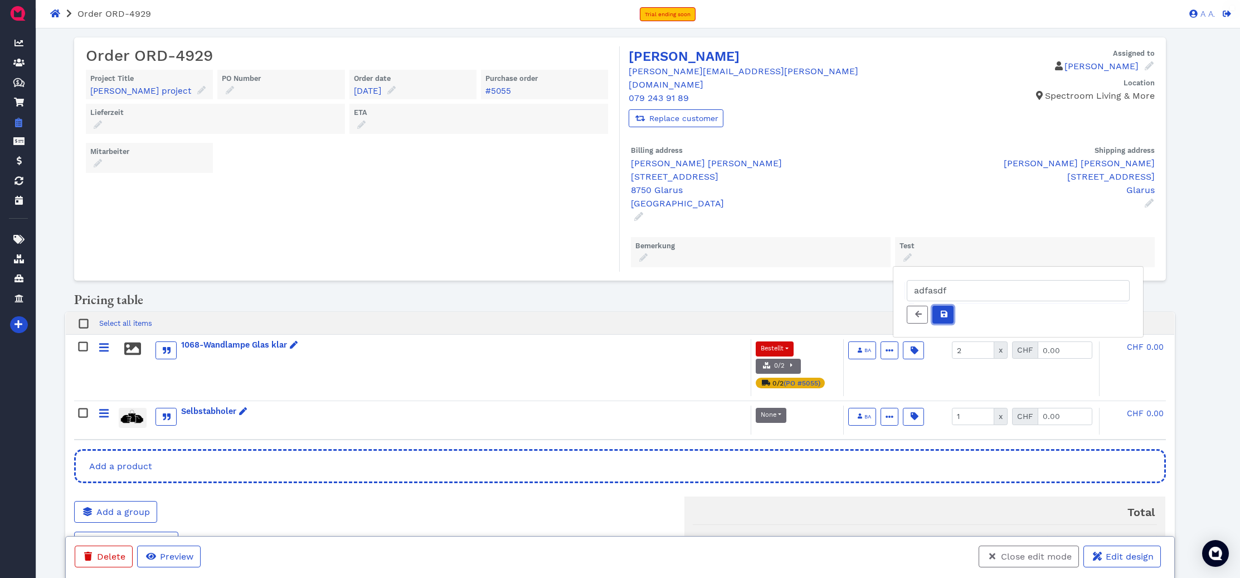
click at [942, 311] on icon at bounding box center [944, 314] width 7 height 7
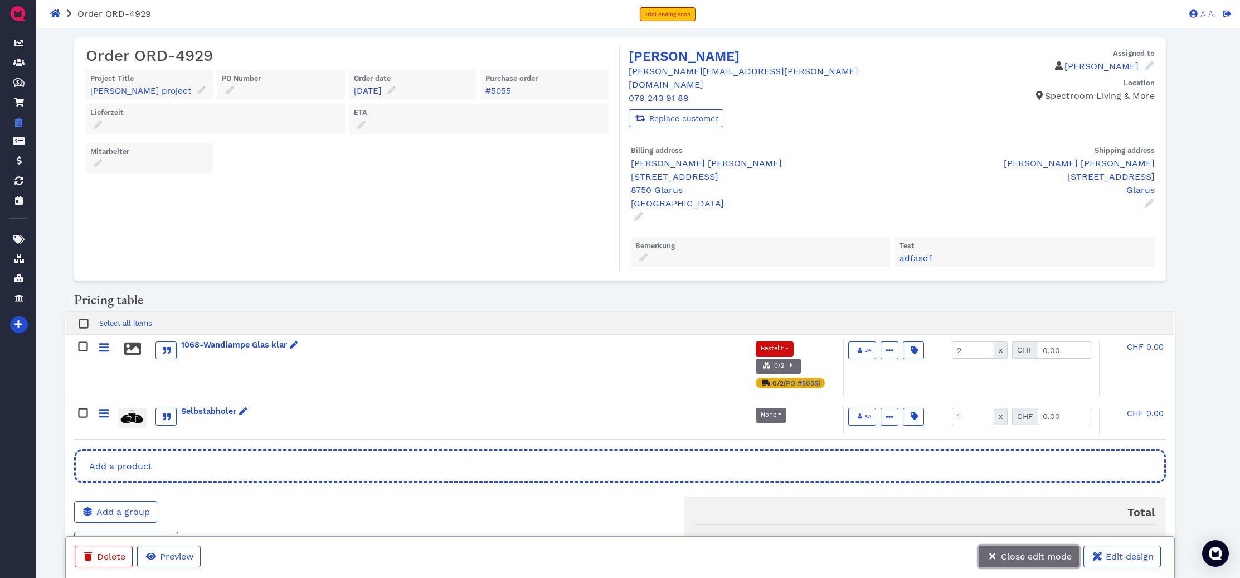
click at [1015, 563] on button "Close edit mode" at bounding box center [1029, 556] width 100 height 22
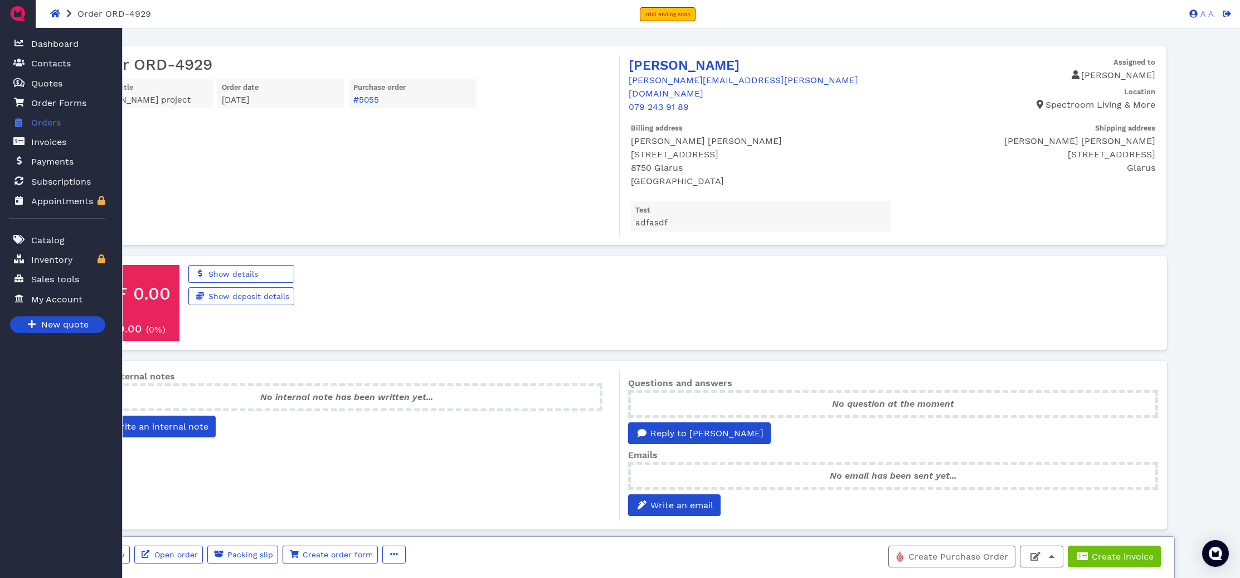
click at [26, 125] on link "Orders" at bounding box center [57, 122] width 96 height 23
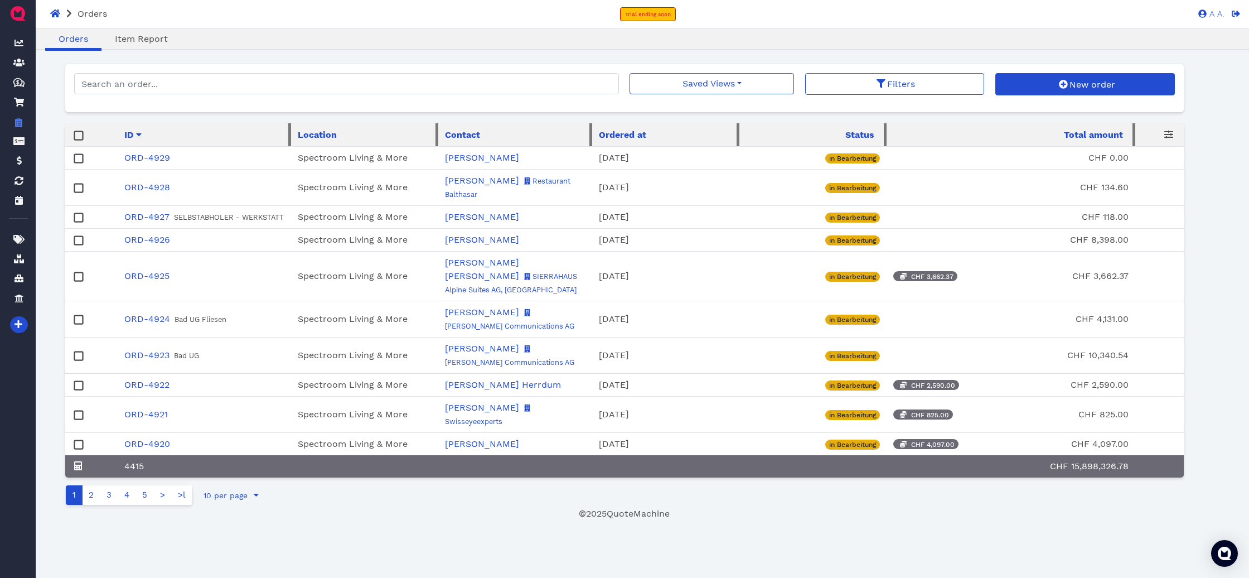
click at [1171, 133] on icon at bounding box center [1168, 134] width 9 height 9
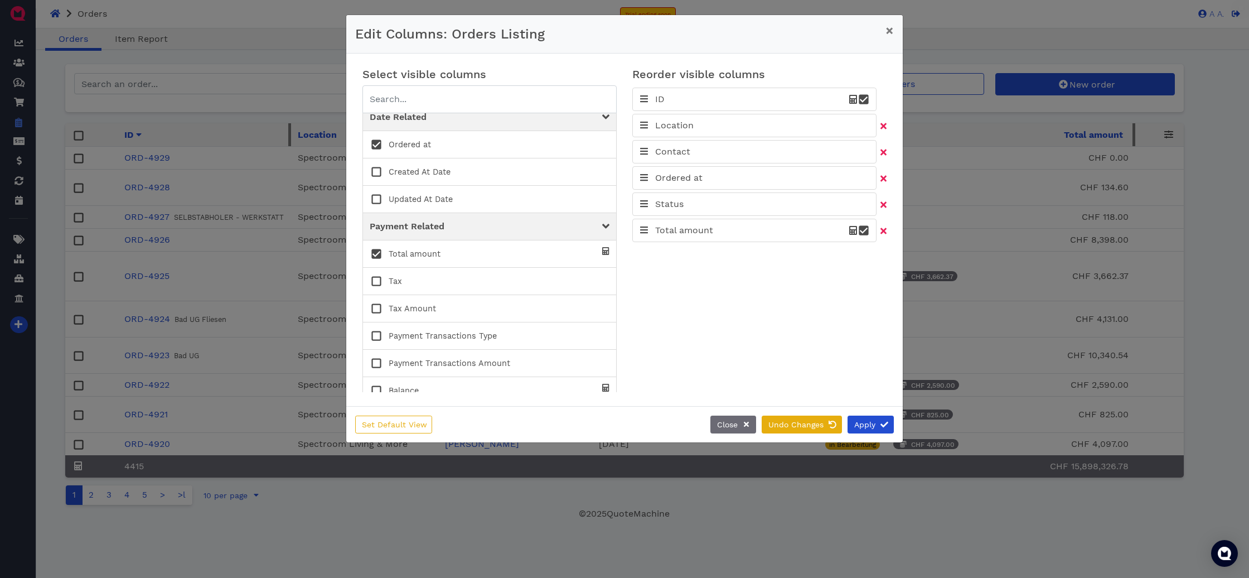
scroll to position [471, 0]
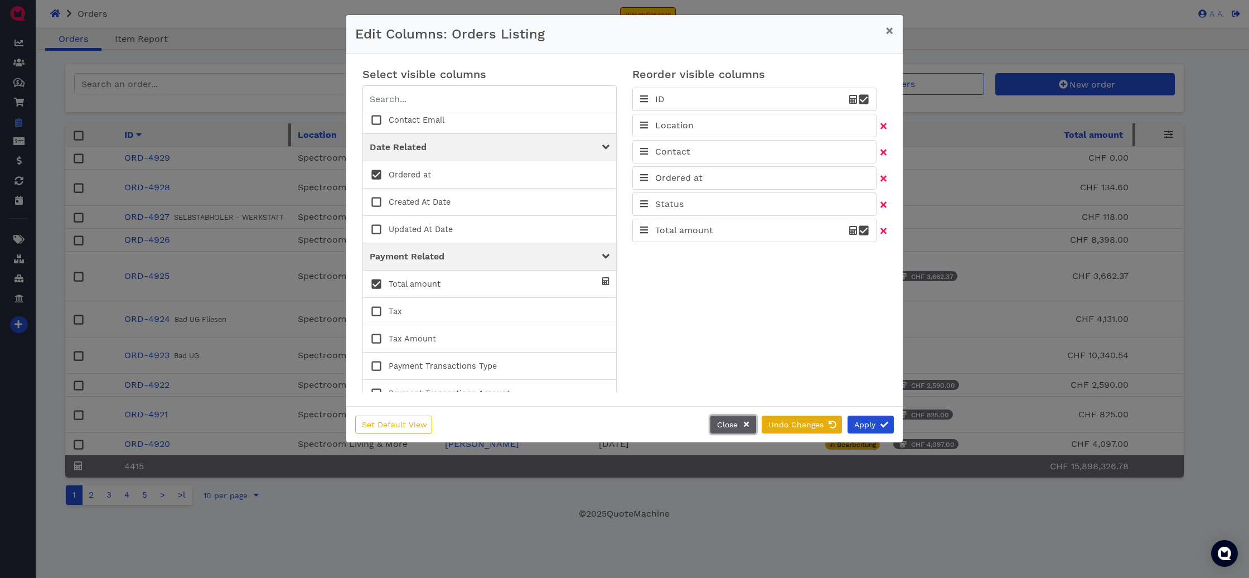
click at [739, 419] on button "Close" at bounding box center [733, 424] width 46 height 18
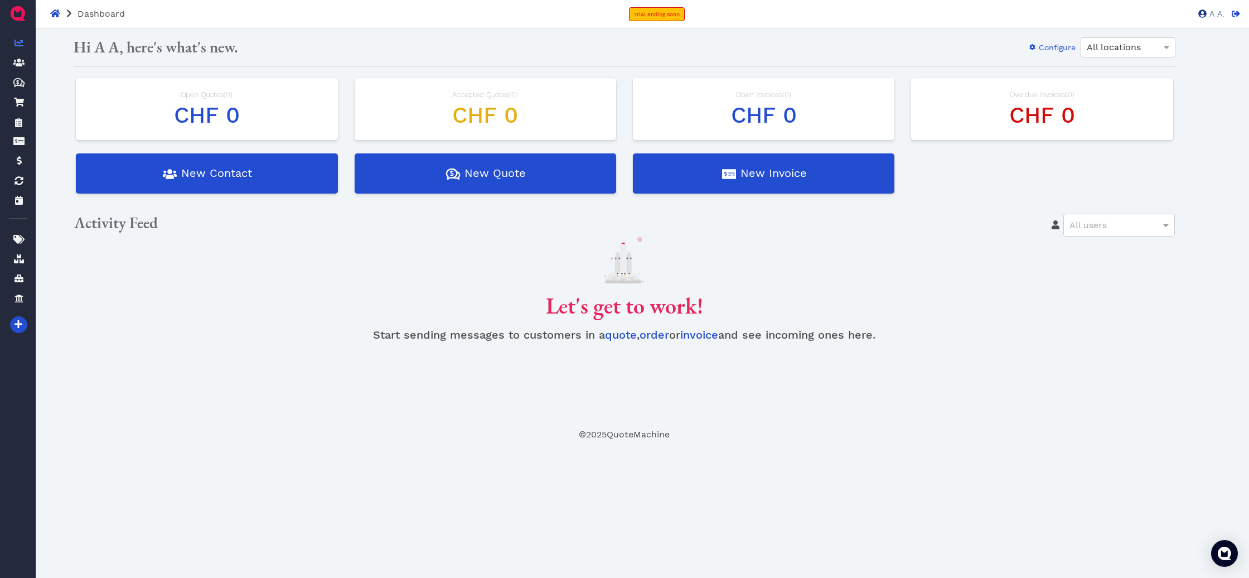
click at [1207, 14] on span "A A." at bounding box center [1214, 14] width 17 height 8
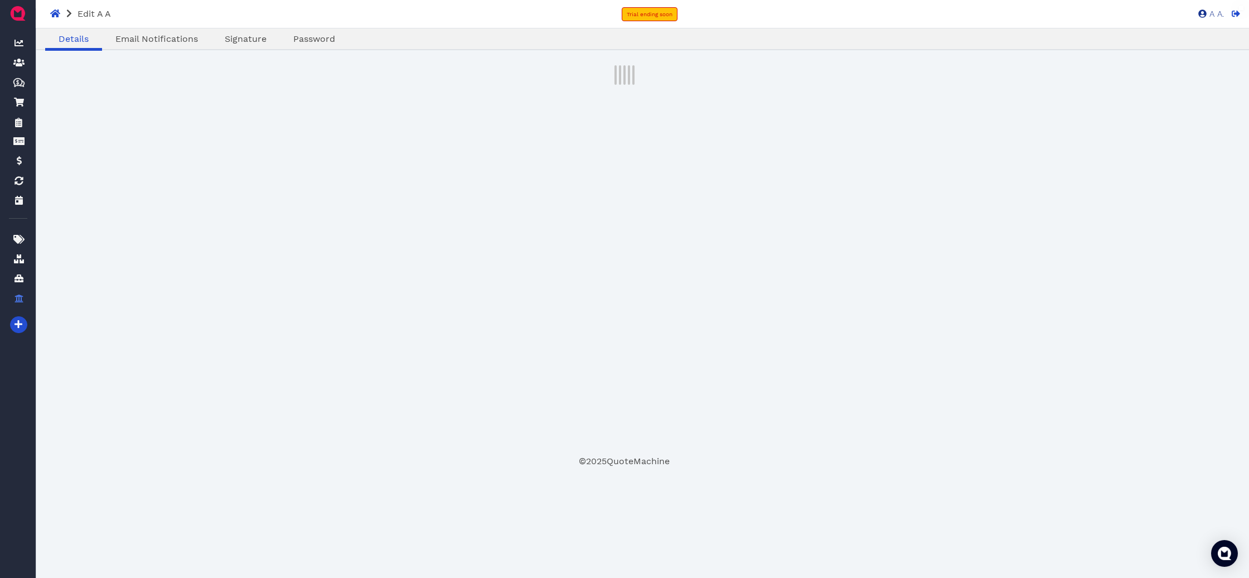
select select "admin"
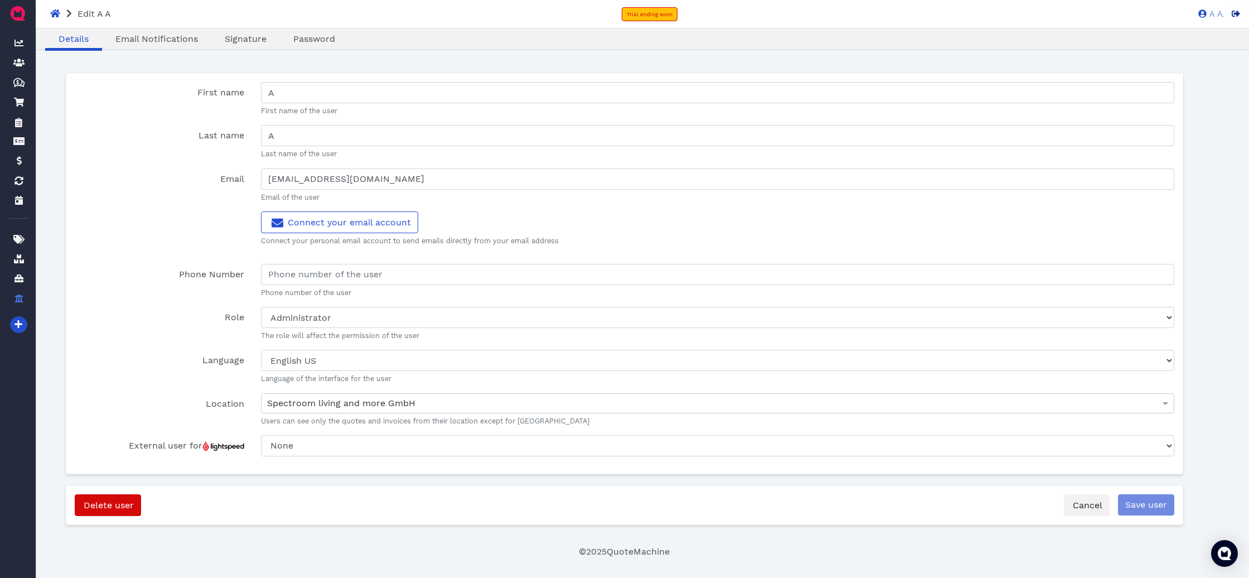
click at [1229, 14] on span at bounding box center [1234, 13] width 11 height 9
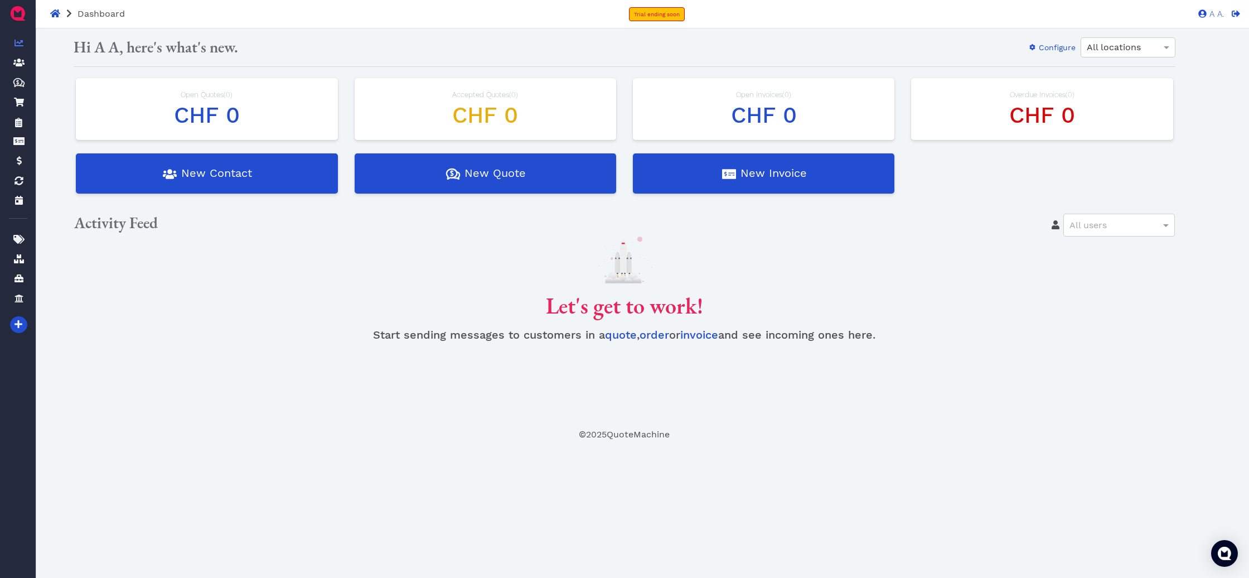
click at [634, 433] on footer "© 2025 QuoteMachine" at bounding box center [624, 434] width 1118 height 13
click at [639, 434] on footer "© 2025 QuoteMachine" at bounding box center [624, 434] width 1118 height 13
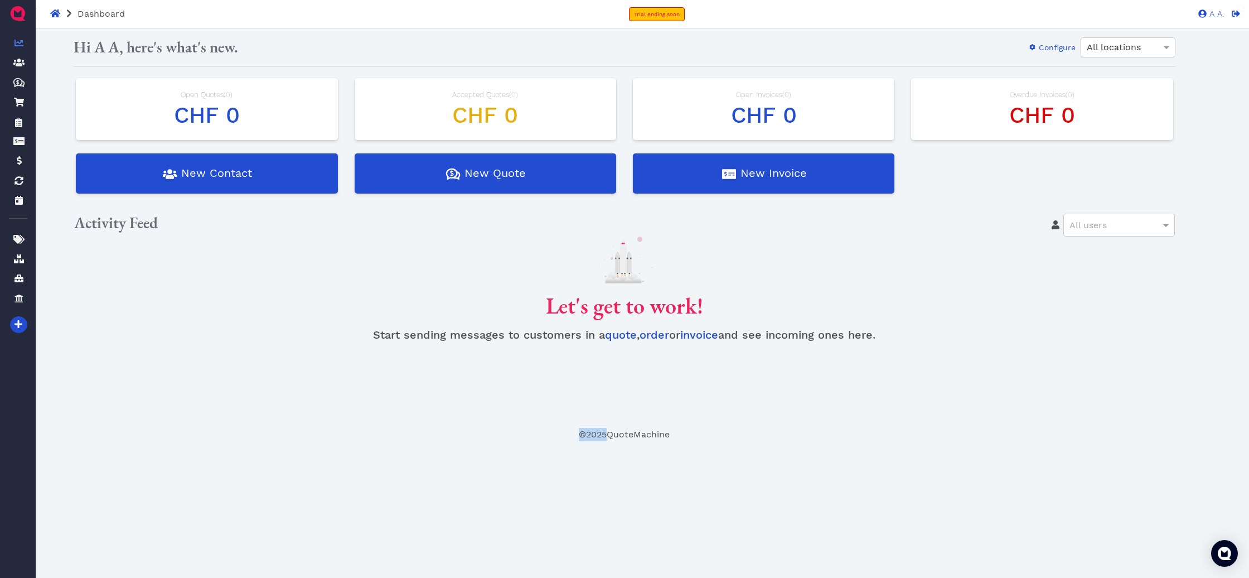
click at [639, 434] on footer "© 2025 QuoteMachine" at bounding box center [624, 434] width 1118 height 13
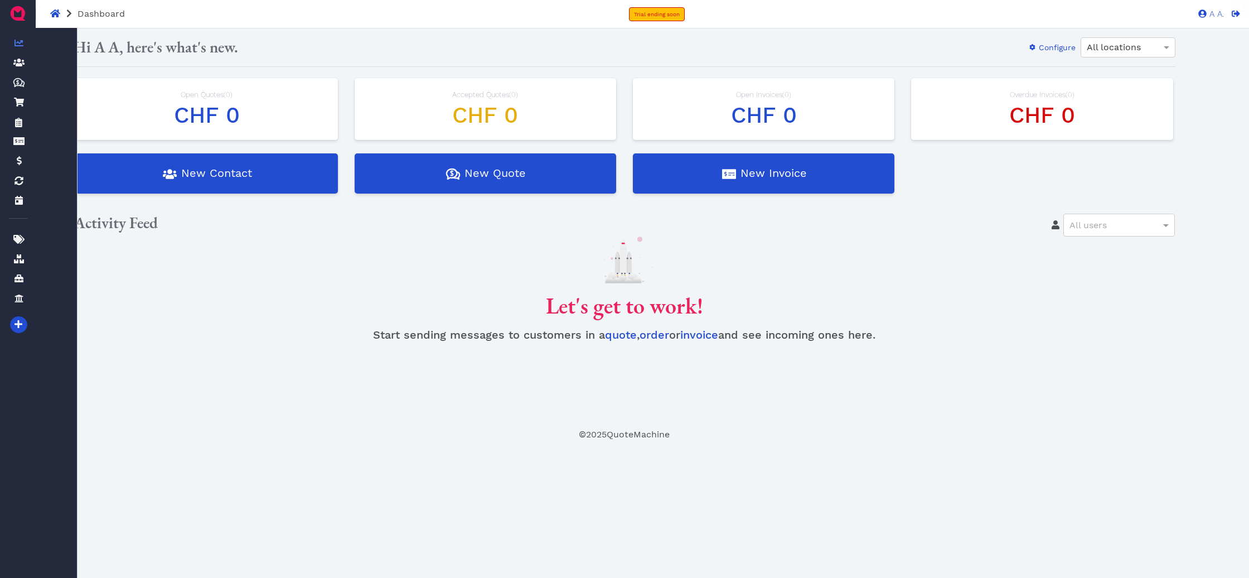
click at [28, 123] on div "A A. Dashboard Contacts Quotes Created with Sketch. $ Quotes Order Forms Orders…" at bounding box center [38, 290] width 59 height 516
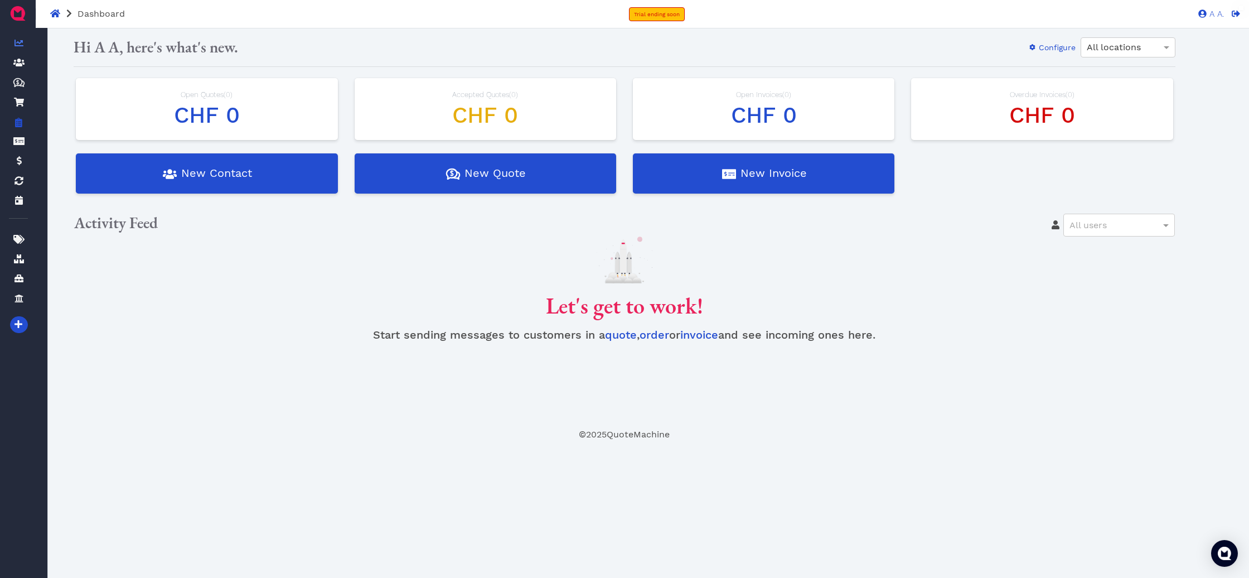
click at [11, 124] on link "Orders" at bounding box center [18, 122] width 19 height 23
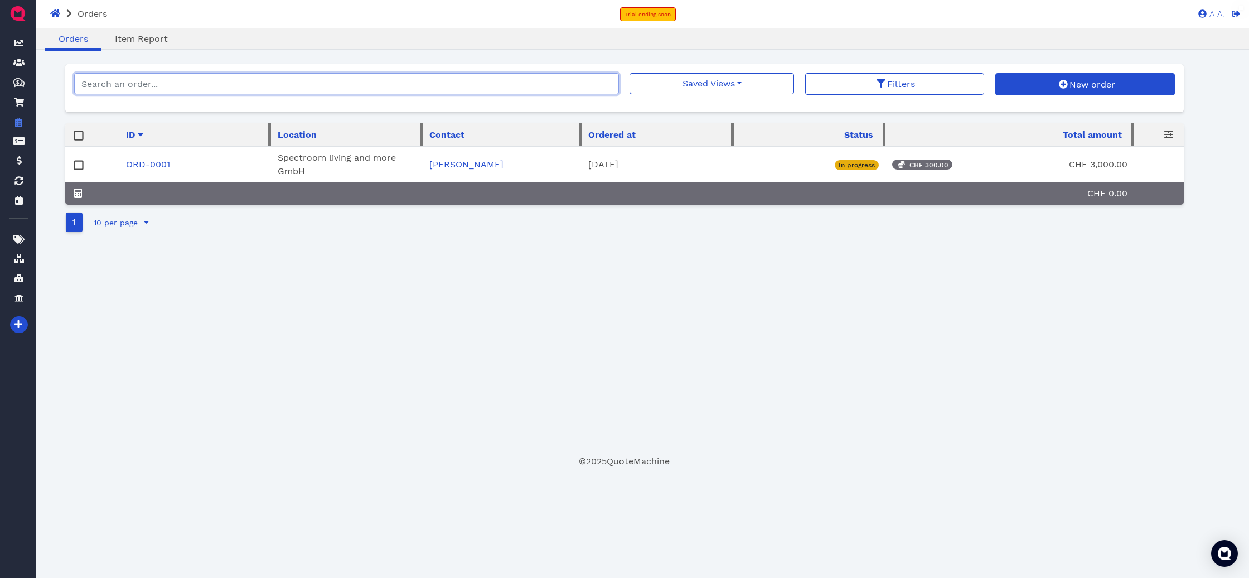
click at [160, 84] on input "search" at bounding box center [346, 83] width 545 height 21
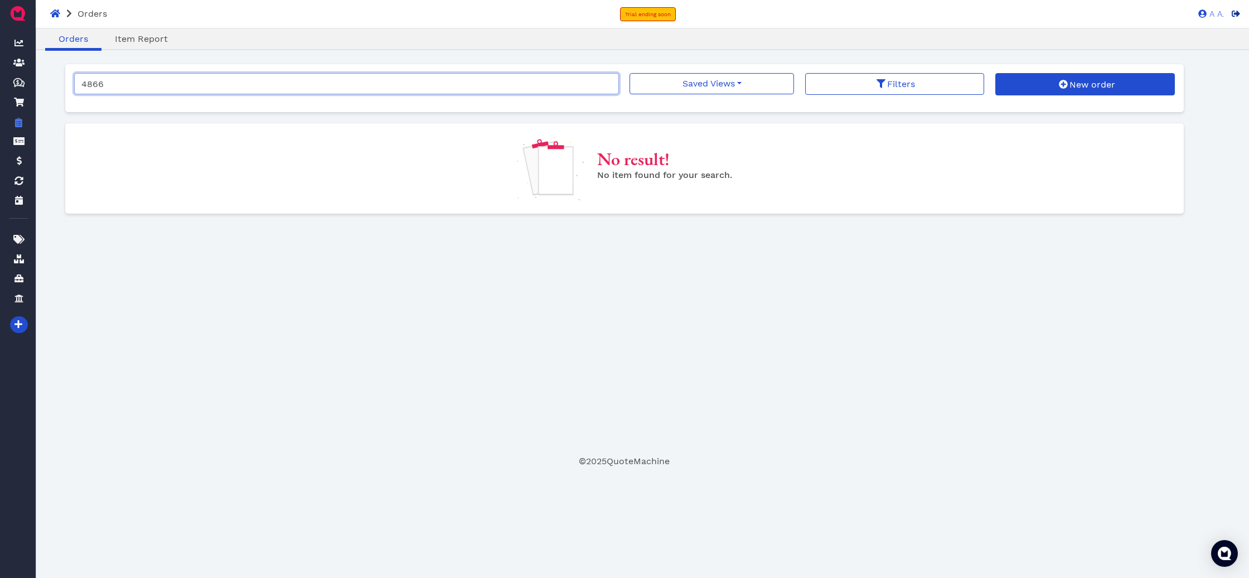
type input "4866"
click at [1232, 16] on span at bounding box center [1234, 13] width 11 height 9
